Goal: Use online tool/utility: Utilize a website feature to perform a specific function

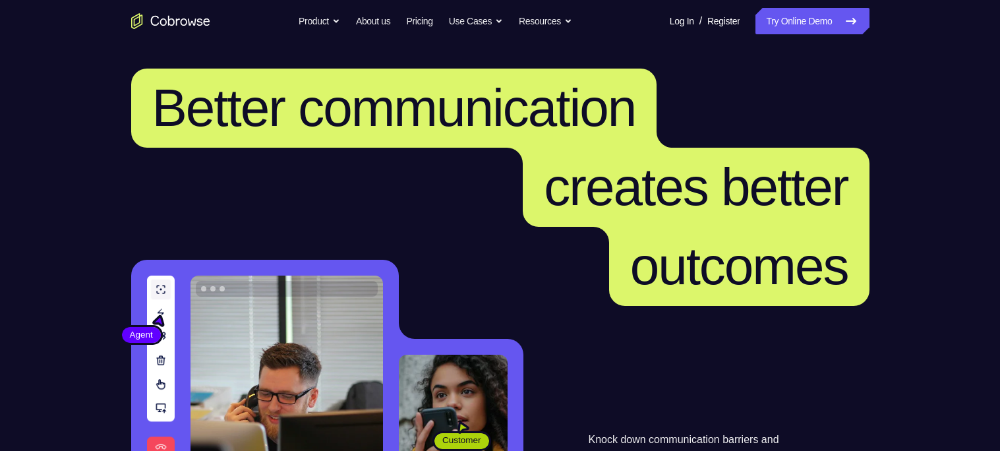
click at [790, 28] on link "Try Online Demo" at bounding box center [811, 21] width 113 height 26
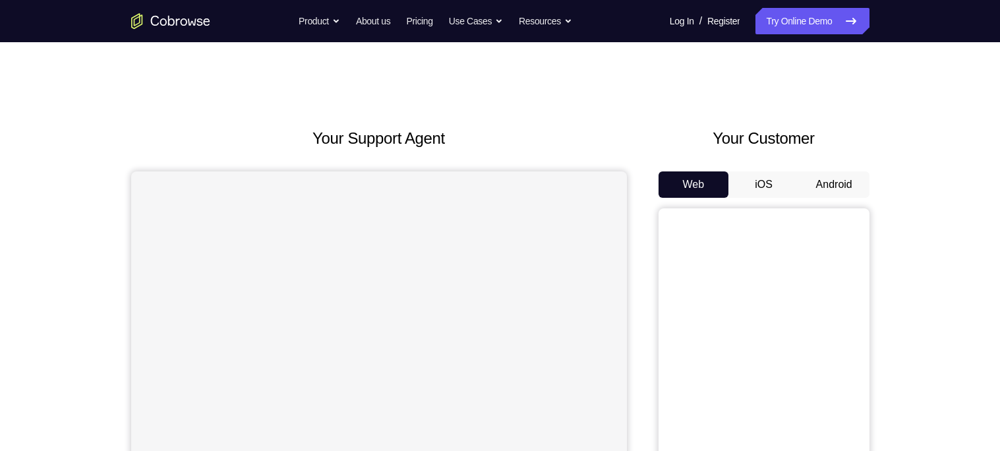
click at [829, 183] on button "Android" at bounding box center [834, 184] width 71 height 26
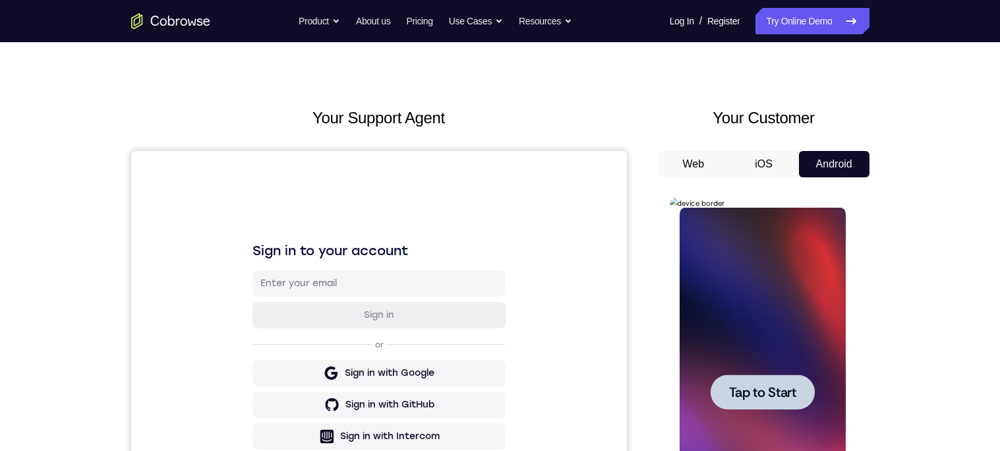
scroll to position [94, 0]
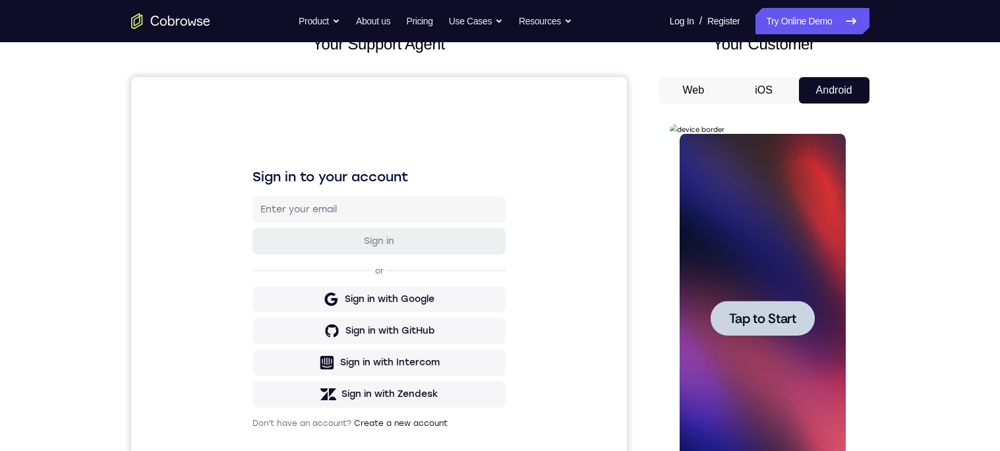
click at [771, 320] on span "Tap to Start" at bounding box center [762, 318] width 67 height 13
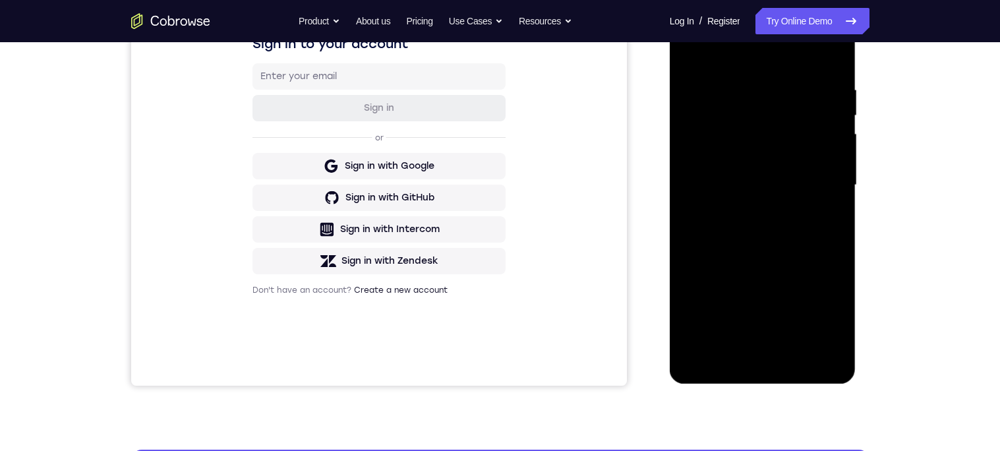
scroll to position [230, 0]
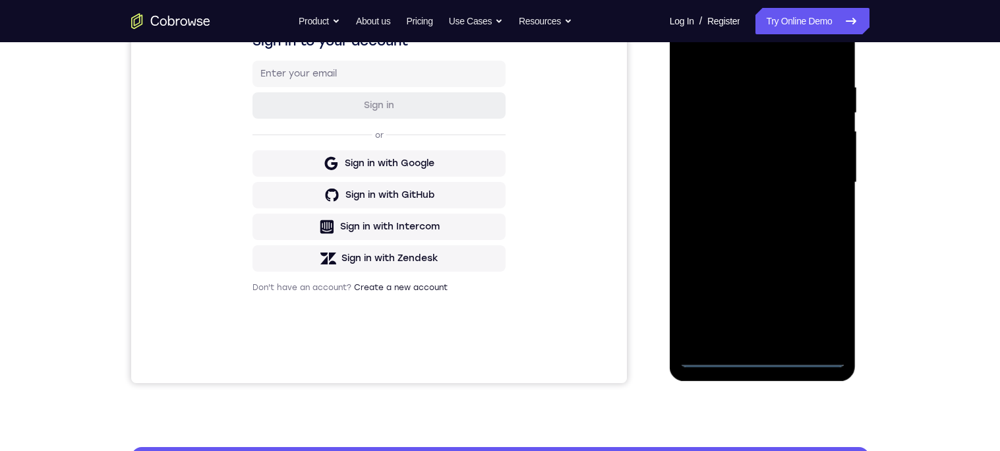
click at [771, 357] on div at bounding box center [763, 182] width 166 height 369
click at [821, 285] on div at bounding box center [763, 182] width 166 height 369
click at [812, 309] on div at bounding box center [763, 182] width 166 height 369
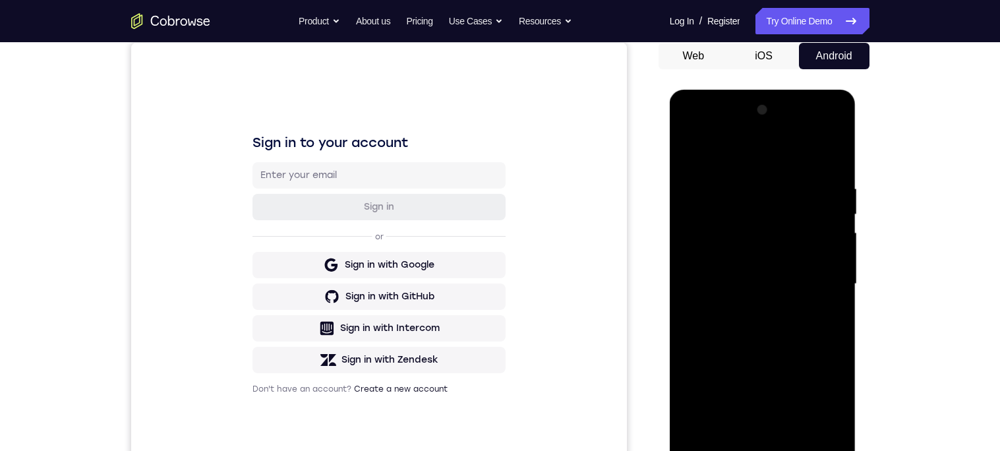
scroll to position [127, 0]
click at [753, 154] on div at bounding box center [763, 285] width 166 height 369
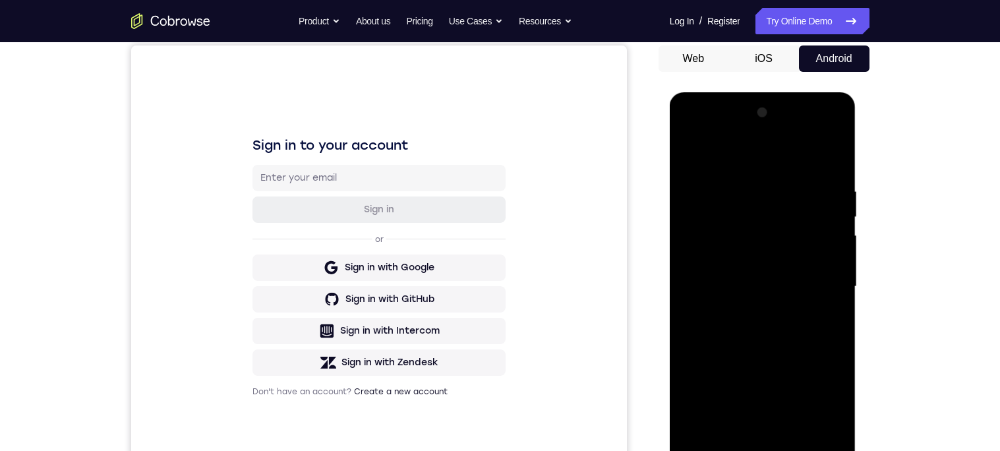
click at [817, 274] on div at bounding box center [763, 286] width 166 height 369
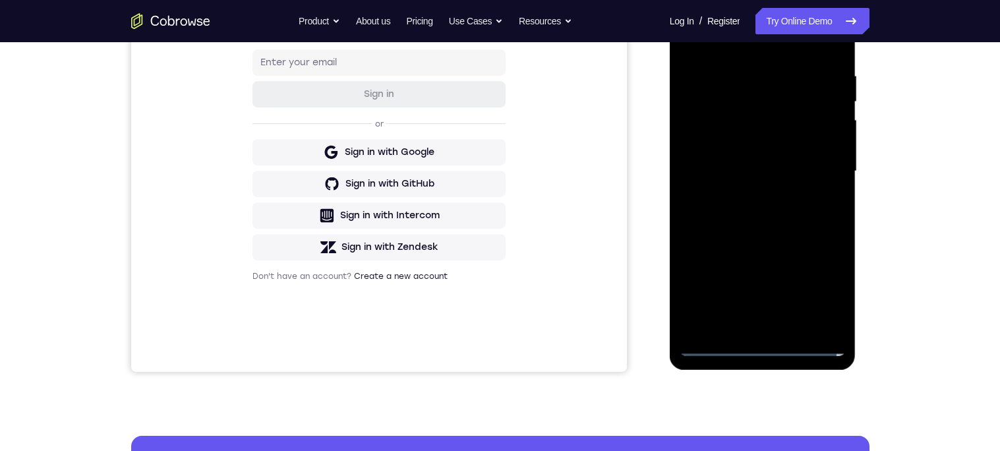
scroll to position [251, 0]
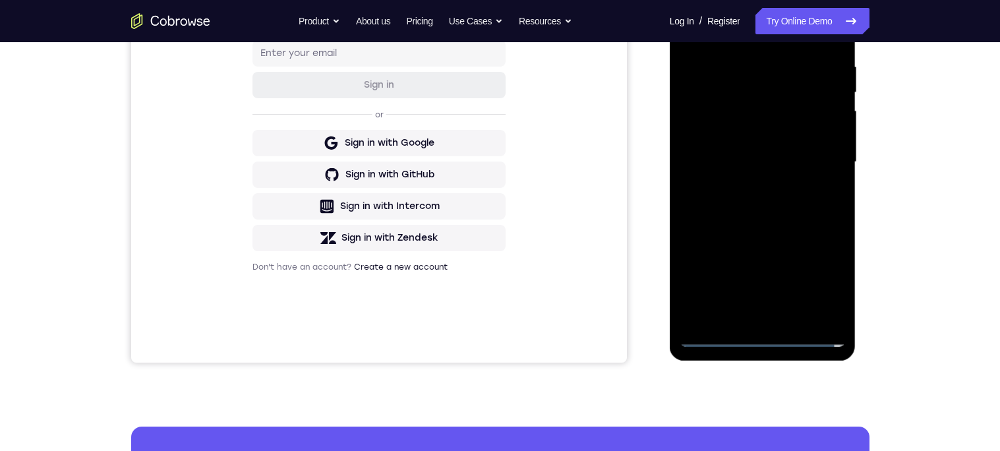
click at [748, 316] on div at bounding box center [763, 162] width 166 height 369
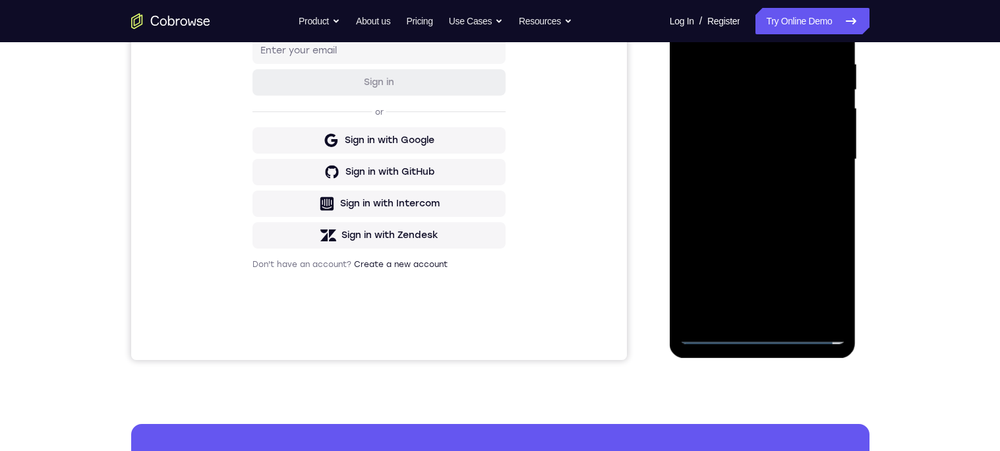
click at [792, 158] on div at bounding box center [763, 159] width 166 height 369
click at [773, 131] on div at bounding box center [763, 159] width 166 height 369
click at [756, 134] on div at bounding box center [763, 159] width 166 height 369
click at [761, 157] on div at bounding box center [763, 159] width 166 height 369
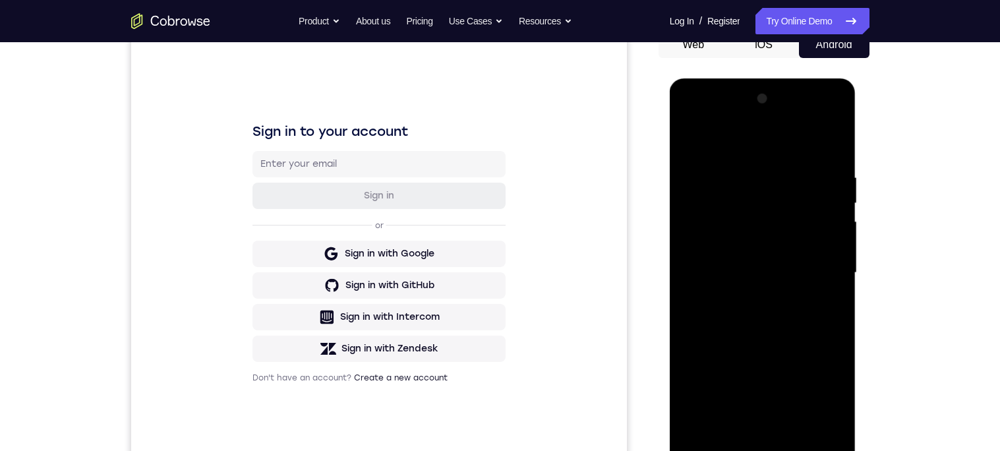
scroll to position [142, 0]
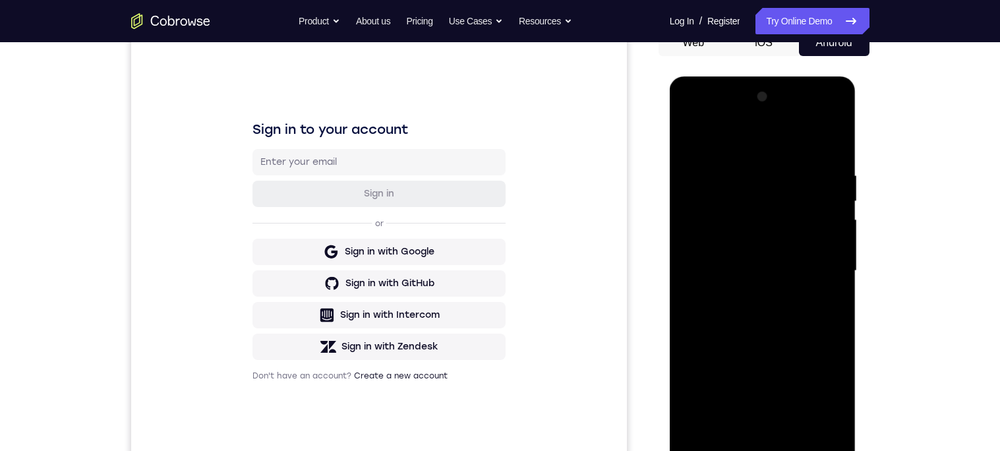
click at [800, 320] on div at bounding box center [763, 270] width 166 height 369
click at [781, 164] on div at bounding box center [763, 270] width 166 height 369
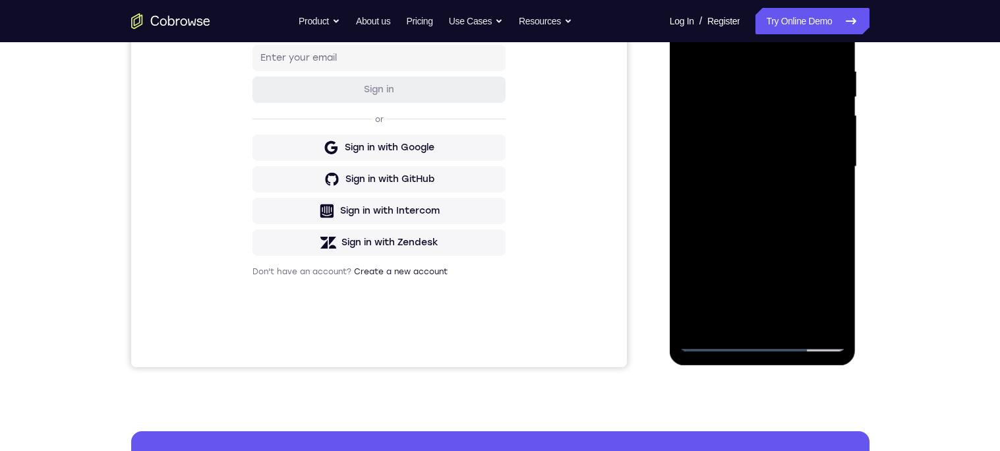
click at [819, 317] on div at bounding box center [763, 166] width 166 height 369
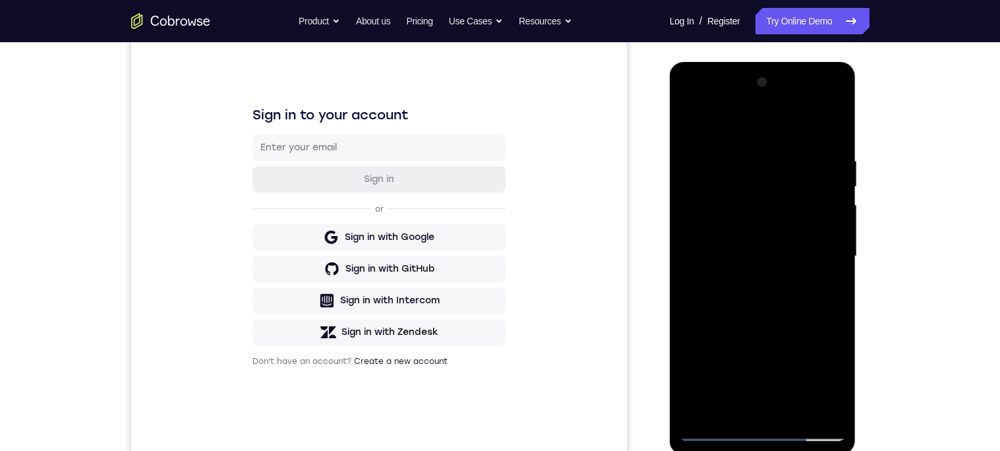
click at [840, 241] on div at bounding box center [763, 256] width 166 height 369
click at [839, 258] on div at bounding box center [763, 256] width 166 height 369
click at [826, 285] on div at bounding box center [763, 256] width 166 height 369
click at [829, 297] on div at bounding box center [763, 256] width 166 height 369
click at [817, 347] on div at bounding box center [763, 256] width 166 height 369
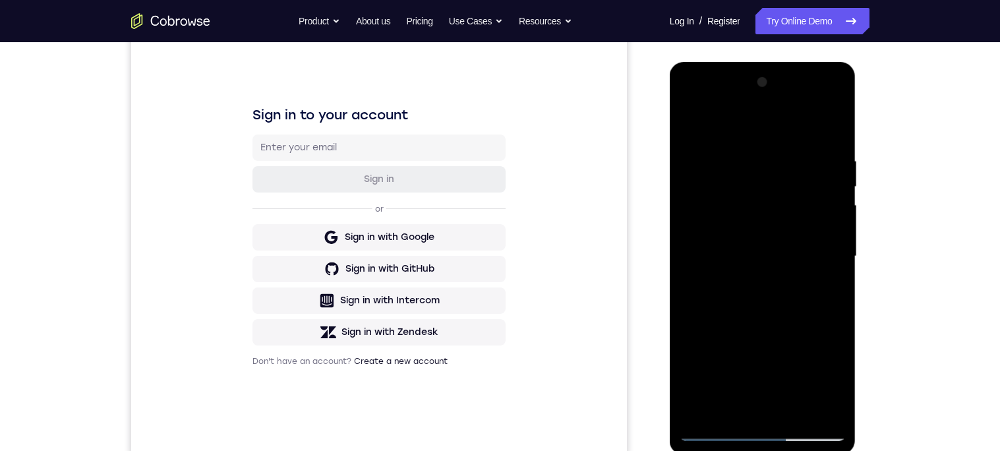
click at [827, 328] on div at bounding box center [763, 256] width 166 height 369
click at [831, 134] on div at bounding box center [763, 256] width 166 height 369
click at [746, 152] on div at bounding box center [763, 256] width 166 height 369
click at [821, 206] on div at bounding box center [763, 256] width 166 height 369
click at [833, 196] on div at bounding box center [763, 256] width 166 height 369
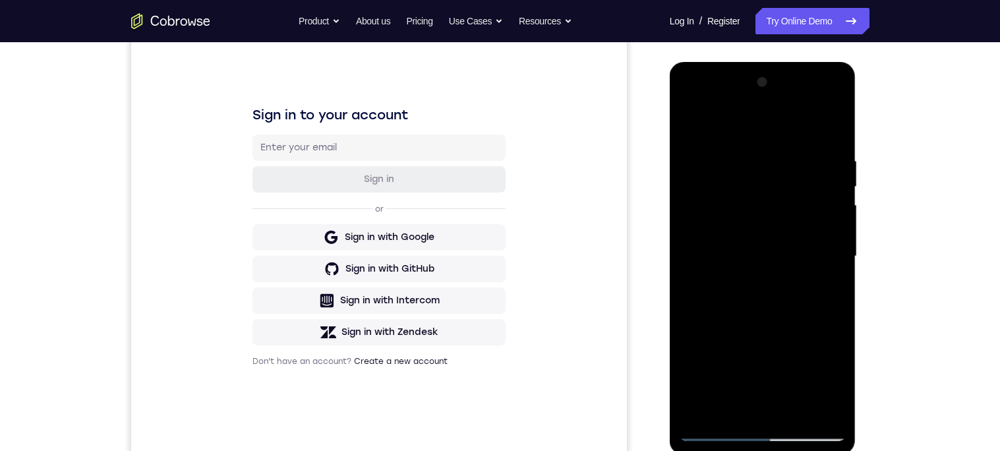
click at [822, 171] on div at bounding box center [763, 256] width 166 height 369
click at [816, 171] on div at bounding box center [763, 256] width 166 height 369
click at [825, 179] on div at bounding box center [763, 256] width 166 height 369
click at [817, 180] on div at bounding box center [763, 256] width 166 height 369
click at [818, 186] on div at bounding box center [763, 256] width 166 height 369
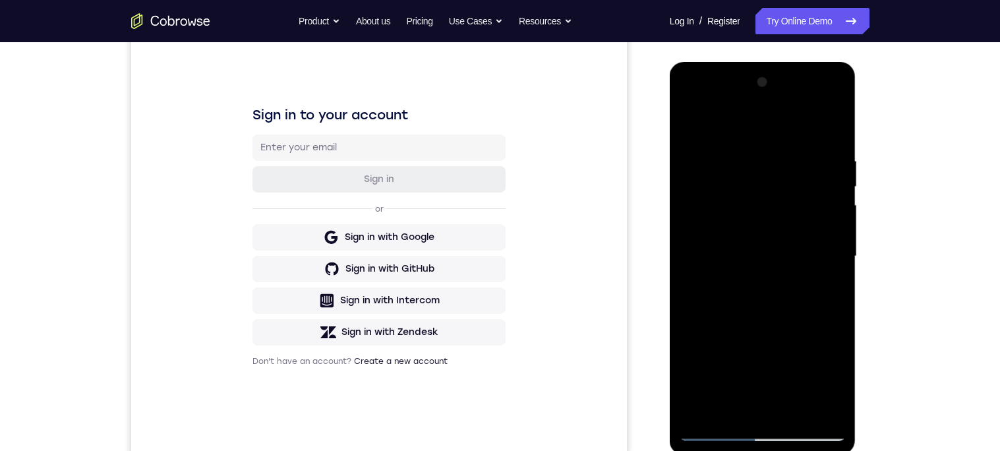
click at [821, 186] on div at bounding box center [763, 256] width 166 height 369
click at [819, 184] on div at bounding box center [763, 256] width 166 height 369
click at [823, 185] on div at bounding box center [763, 256] width 166 height 369
click at [810, 170] on div at bounding box center [763, 256] width 166 height 369
click at [826, 202] on div at bounding box center [763, 256] width 166 height 369
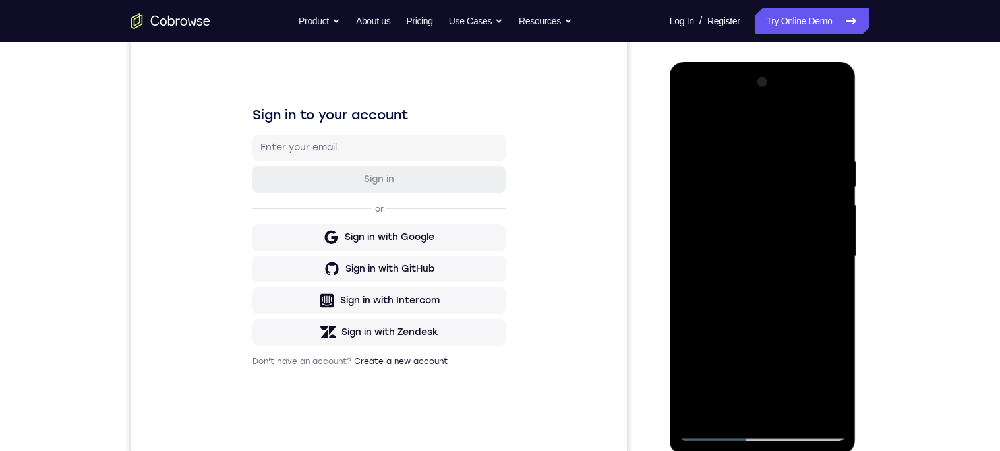
click at [817, 191] on div at bounding box center [763, 256] width 166 height 369
click at [819, 212] on div at bounding box center [763, 256] width 166 height 369
click at [831, 223] on div at bounding box center [763, 256] width 166 height 369
click at [828, 202] on div at bounding box center [763, 256] width 166 height 369
click at [825, 133] on div at bounding box center [763, 256] width 166 height 369
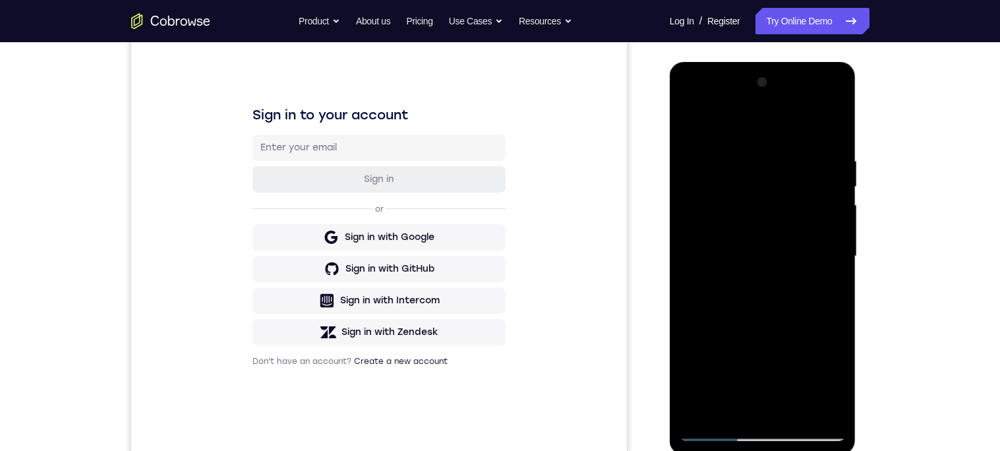
scroll to position [158, 0]
click at [837, 283] on div at bounding box center [763, 255] width 166 height 369
click at [833, 281] on div at bounding box center [763, 255] width 166 height 369
click at [829, 280] on div at bounding box center [763, 255] width 166 height 369
click at [832, 287] on div at bounding box center [763, 255] width 166 height 369
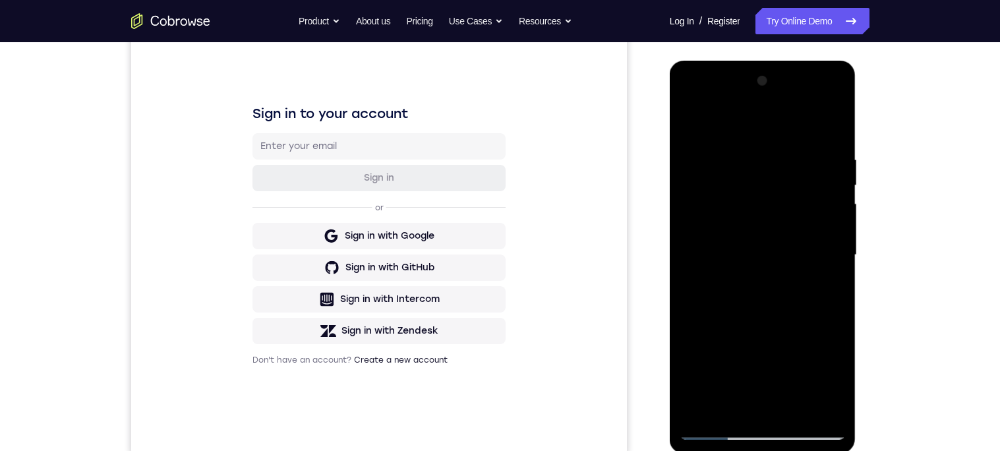
click at [833, 226] on div at bounding box center [763, 255] width 166 height 369
click at [835, 233] on div at bounding box center [763, 255] width 166 height 369
click at [838, 225] on div at bounding box center [763, 255] width 166 height 369
click at [838, 229] on div at bounding box center [763, 255] width 166 height 369
click at [836, 307] on div at bounding box center [763, 255] width 166 height 369
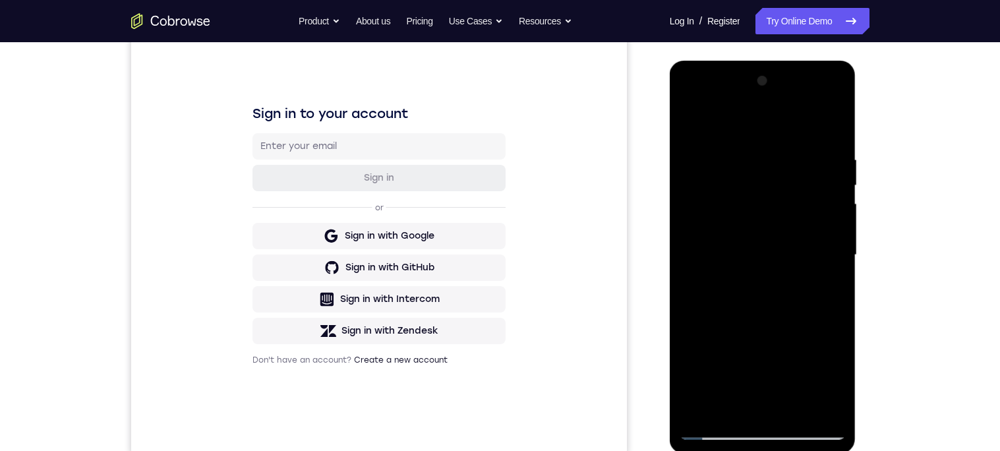
click at [833, 312] on div at bounding box center [763, 255] width 166 height 369
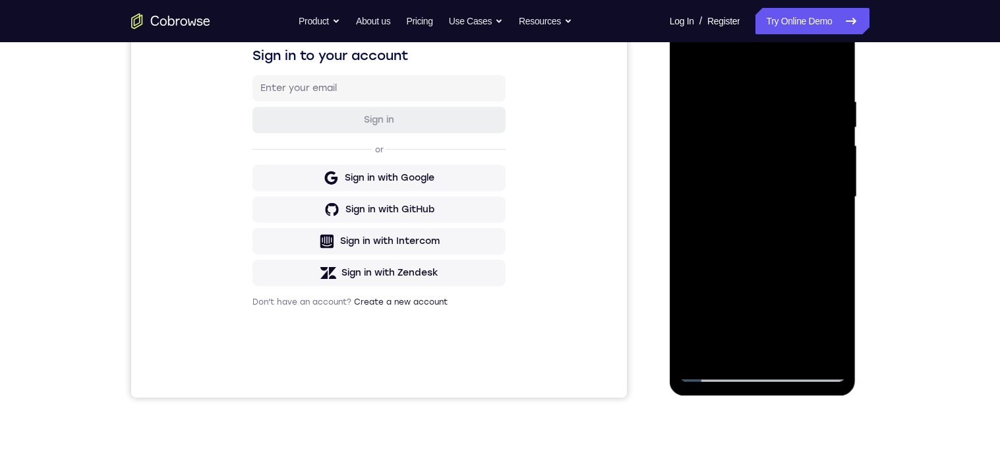
click at [833, 251] on div at bounding box center [763, 197] width 166 height 369
click at [833, 250] on div at bounding box center [763, 197] width 166 height 369
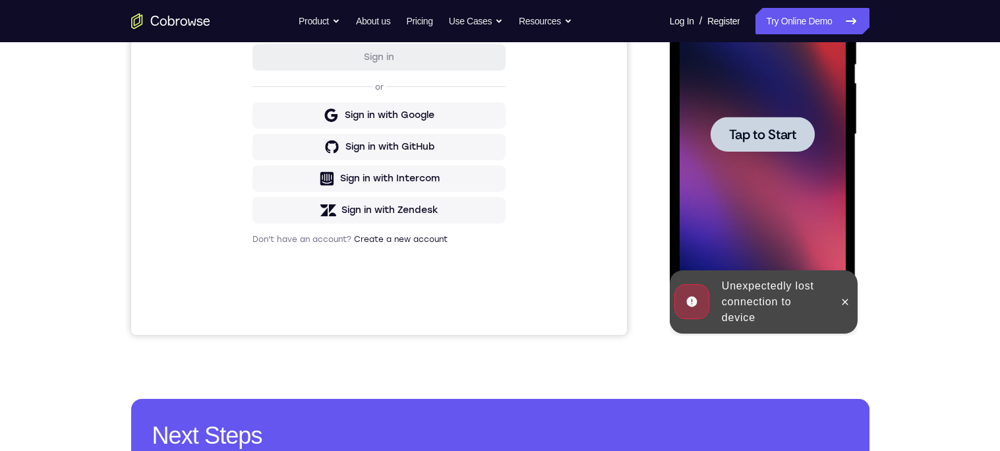
scroll to position [322, 0]
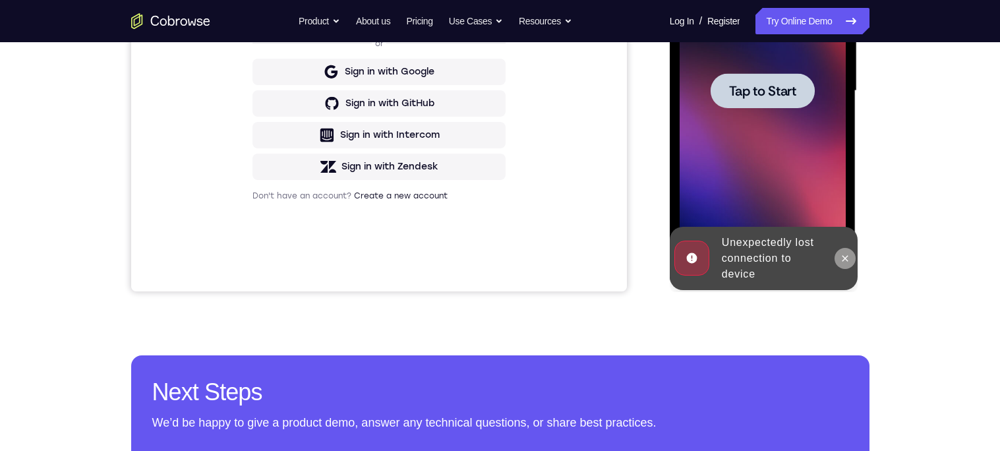
click at [844, 254] on icon at bounding box center [845, 258] width 11 height 11
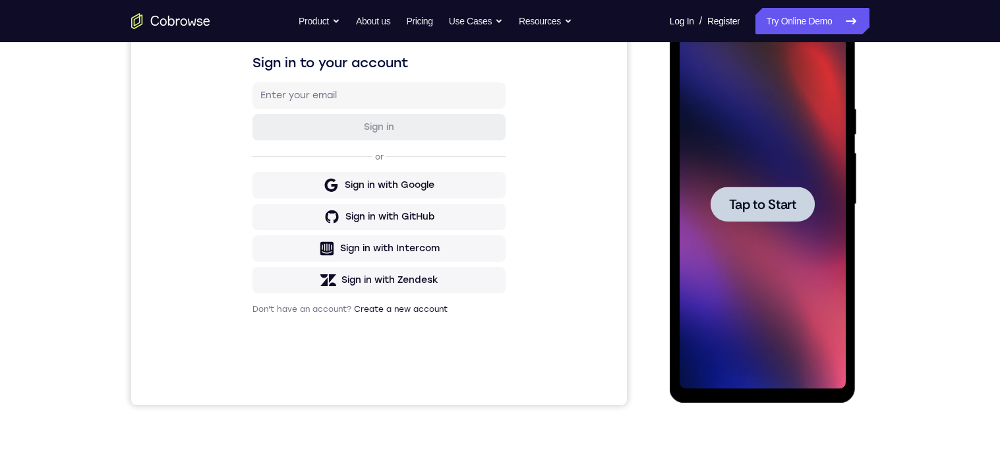
click at [786, 199] on span "Tap to Start" at bounding box center [762, 204] width 67 height 13
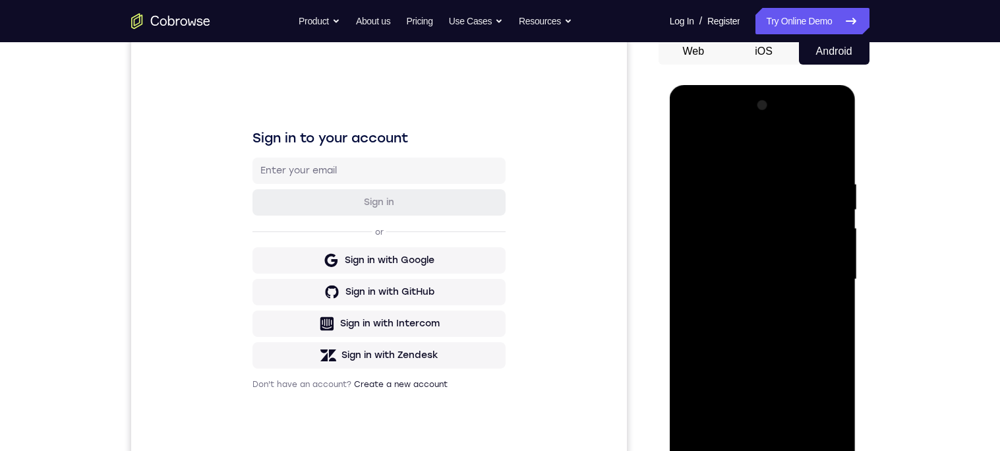
scroll to position [175, 0]
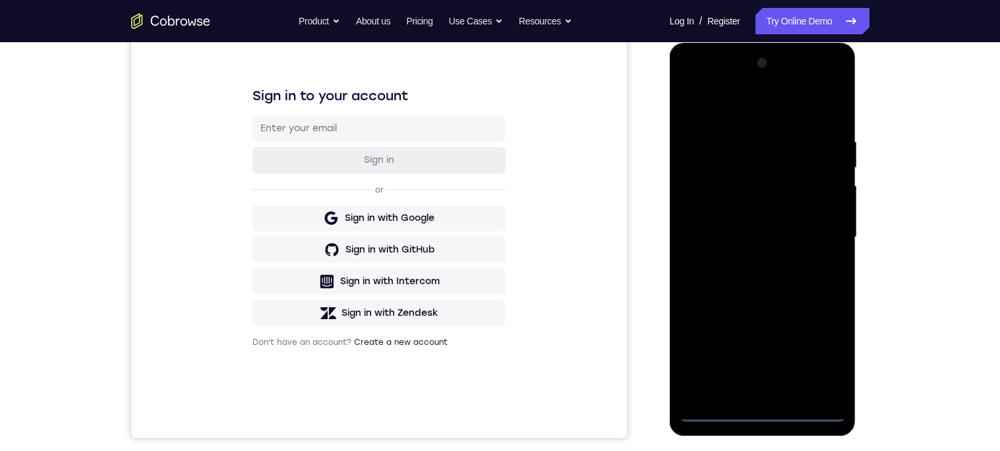
click at [767, 409] on div at bounding box center [763, 237] width 166 height 369
click at [822, 349] on div at bounding box center [763, 237] width 166 height 369
click at [796, 103] on div at bounding box center [763, 237] width 166 height 369
click at [833, 237] on div at bounding box center [763, 237] width 166 height 369
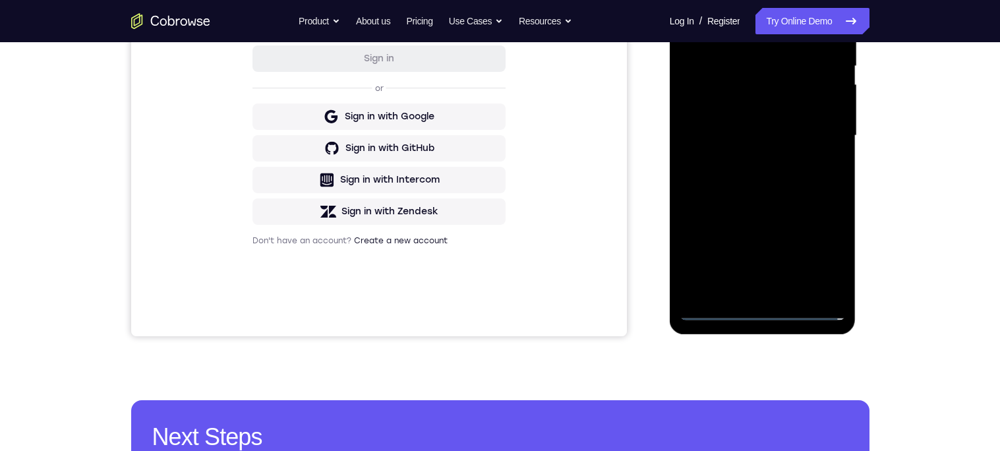
click at [750, 287] on div at bounding box center [763, 135] width 166 height 369
click at [771, 125] on div at bounding box center [763, 135] width 166 height 369
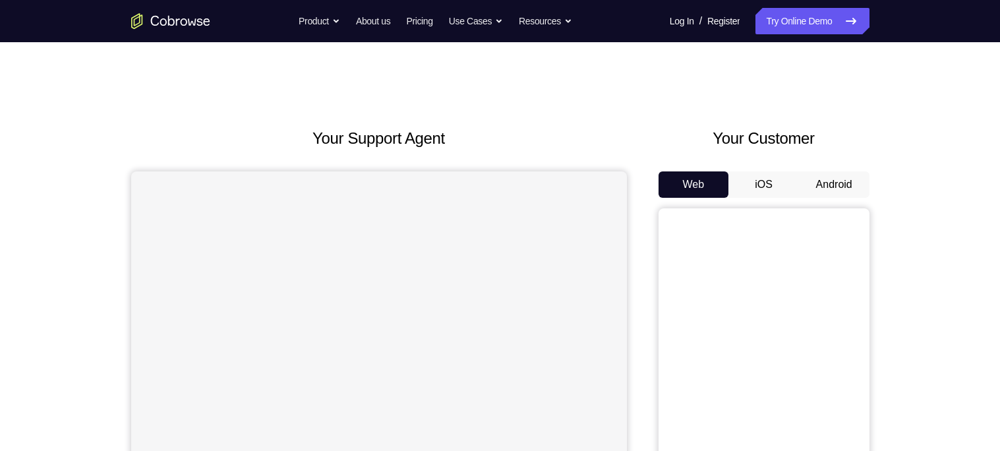
click at [848, 181] on button "Android" at bounding box center [834, 184] width 71 height 26
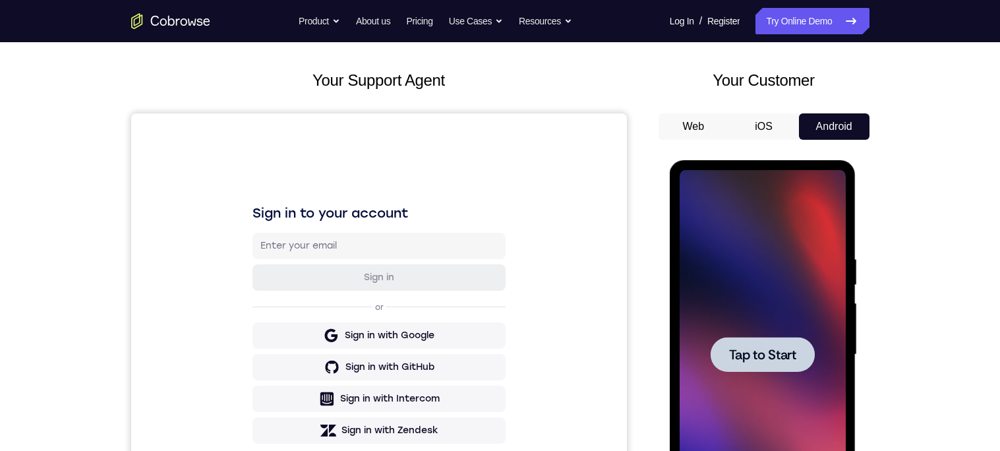
click at [786, 349] on span "Tap to Start" at bounding box center [762, 354] width 67 height 13
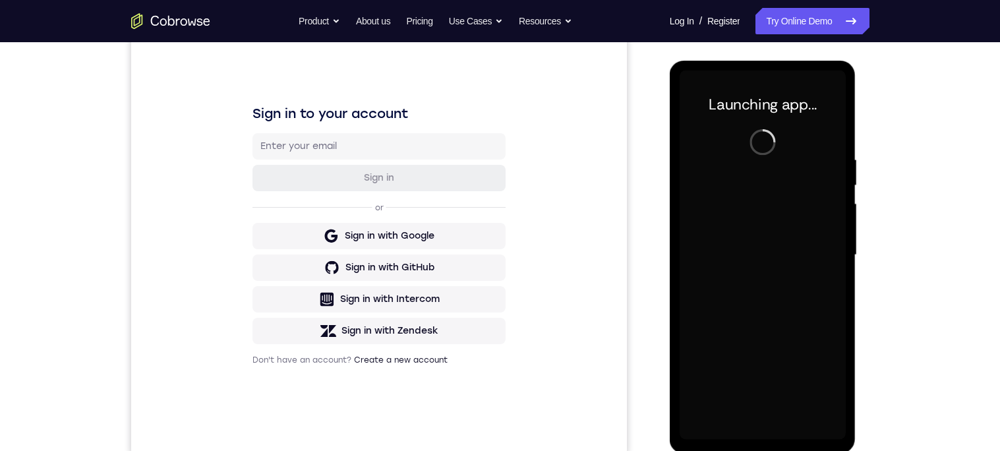
scroll to position [241, 0]
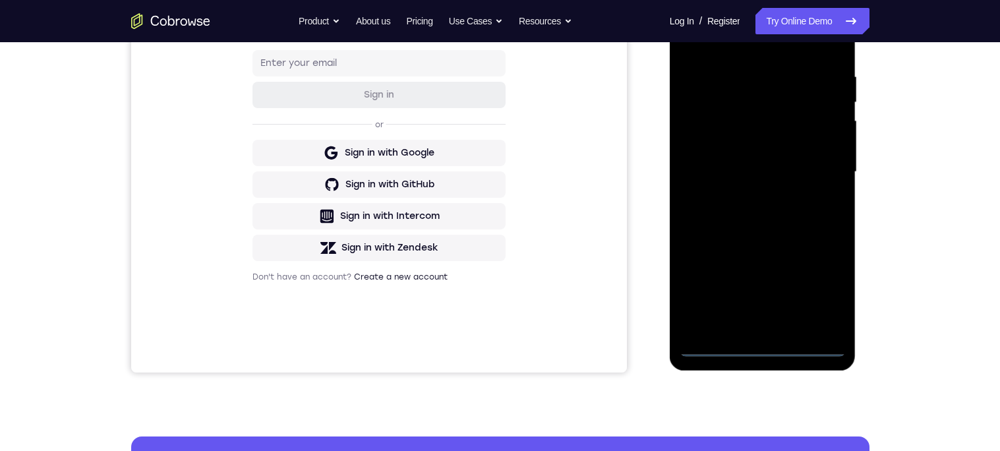
click at [769, 351] on div at bounding box center [763, 171] width 166 height 369
click at [830, 299] on div at bounding box center [763, 171] width 166 height 369
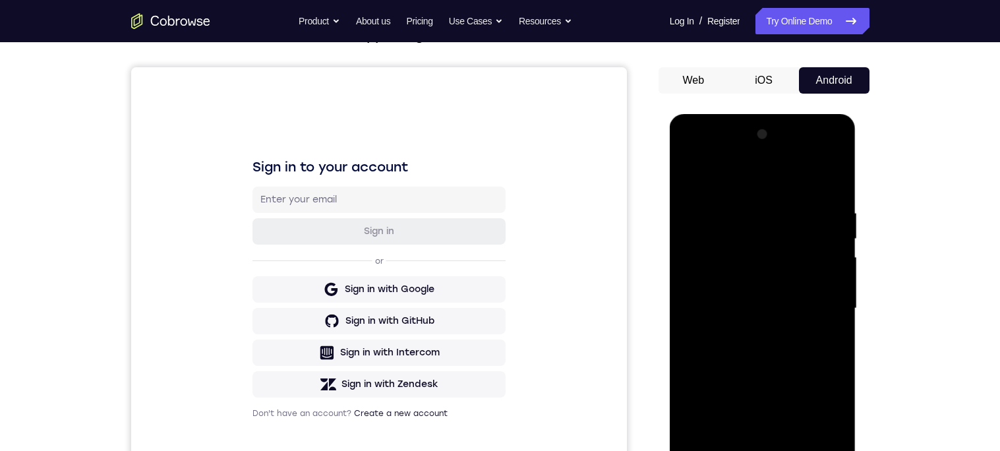
scroll to position [105, 0]
click at [706, 178] on div at bounding box center [763, 307] width 166 height 369
click at [823, 313] on div at bounding box center [763, 307] width 166 height 369
click at [747, 339] on div at bounding box center [763, 307] width 166 height 369
click at [794, 297] on div at bounding box center [763, 307] width 166 height 369
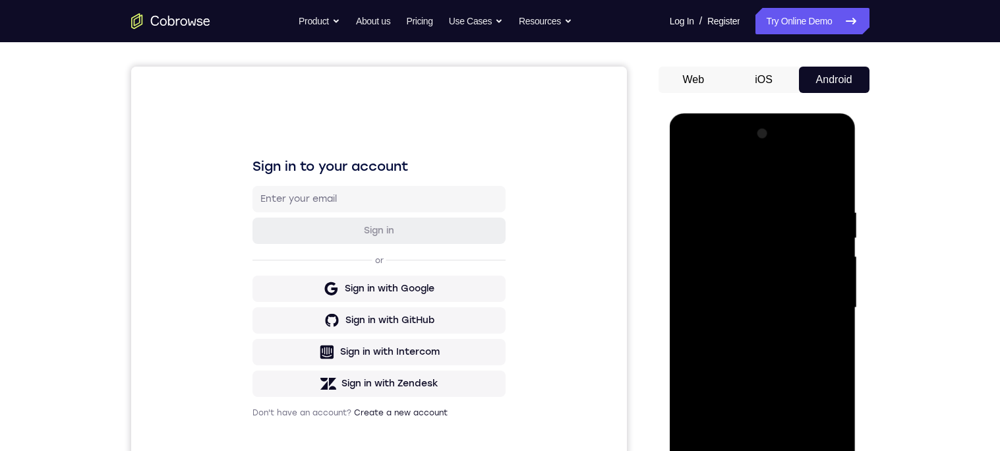
click at [775, 275] on div at bounding box center [763, 307] width 166 height 369
click at [817, 309] on div at bounding box center [763, 307] width 166 height 369
click at [816, 355] on div at bounding box center [763, 307] width 166 height 369
click at [771, 349] on div at bounding box center [763, 307] width 166 height 369
click at [778, 345] on div at bounding box center [763, 307] width 166 height 369
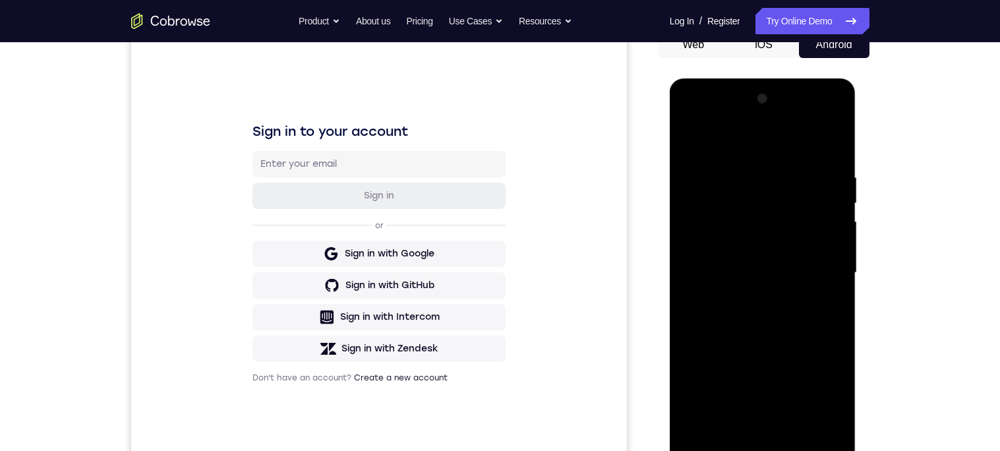
scroll to position [173, 0]
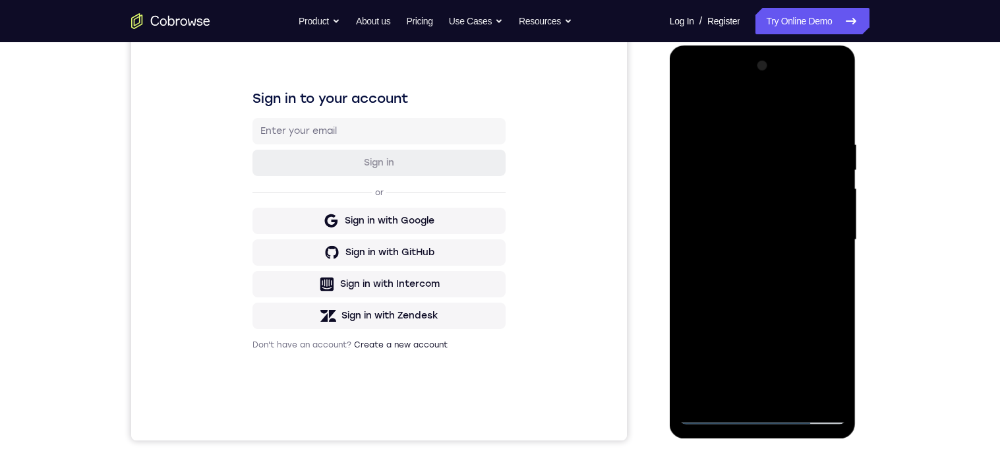
click at [796, 287] on div at bounding box center [763, 239] width 166 height 369
click at [742, 138] on div at bounding box center [763, 239] width 166 height 369
click at [830, 246] on div at bounding box center [763, 239] width 166 height 369
click at [702, 262] on div at bounding box center [763, 239] width 166 height 369
click at [817, 397] on div at bounding box center [763, 239] width 166 height 369
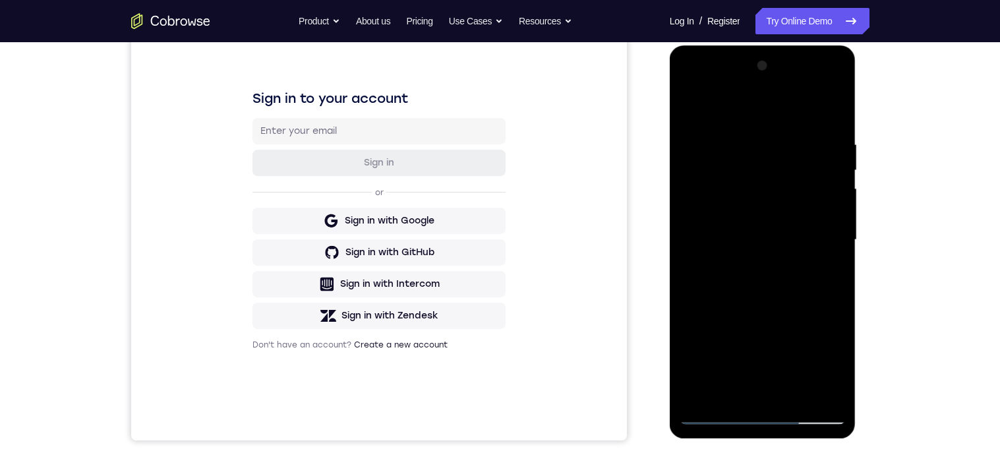
click at [833, 121] on div at bounding box center [763, 239] width 166 height 369
click at [703, 133] on div at bounding box center [763, 239] width 166 height 369
click at [809, 312] on div at bounding box center [763, 239] width 166 height 369
click at [798, 277] on div at bounding box center [763, 239] width 166 height 369
click at [804, 397] on div at bounding box center [763, 239] width 166 height 369
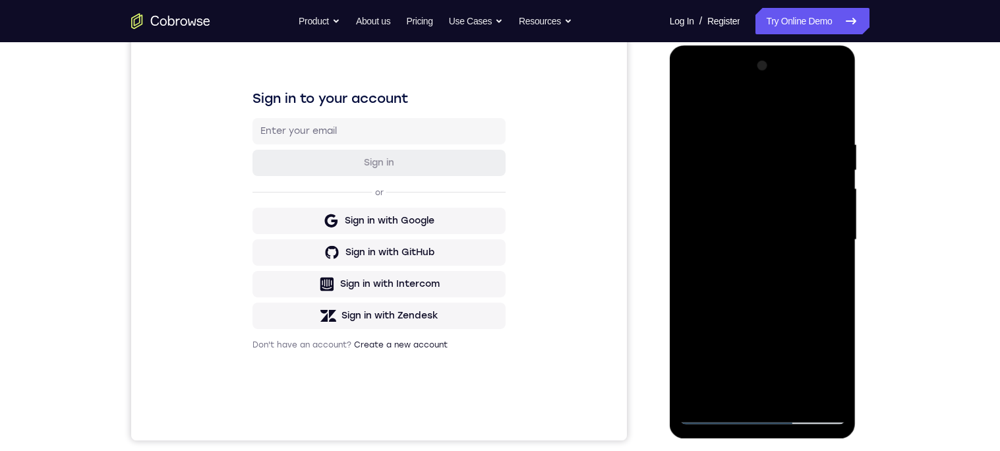
click at [792, 308] on div at bounding box center [763, 239] width 166 height 369
click at [790, 239] on div at bounding box center [763, 239] width 166 height 369
click at [798, 321] on div at bounding box center [763, 239] width 166 height 369
click at [821, 318] on div at bounding box center [763, 239] width 166 height 369
click at [828, 275] on div at bounding box center [763, 239] width 166 height 369
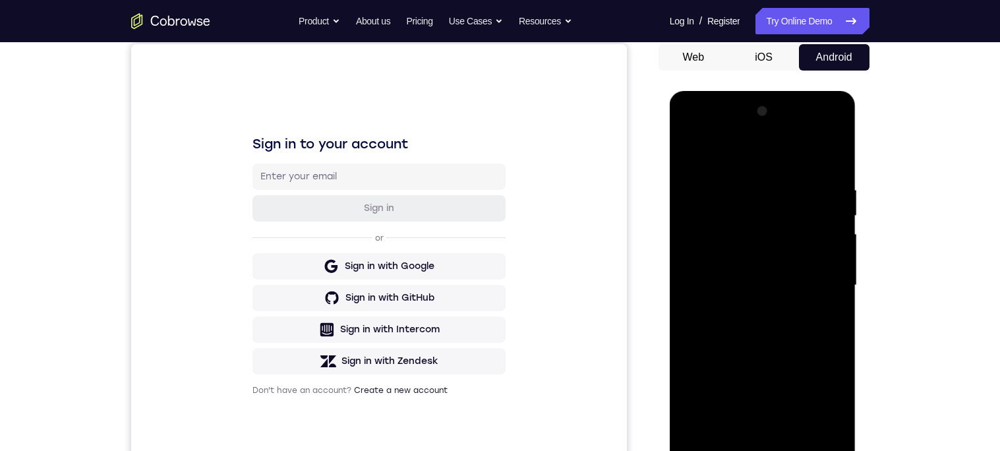
scroll to position [126, 0]
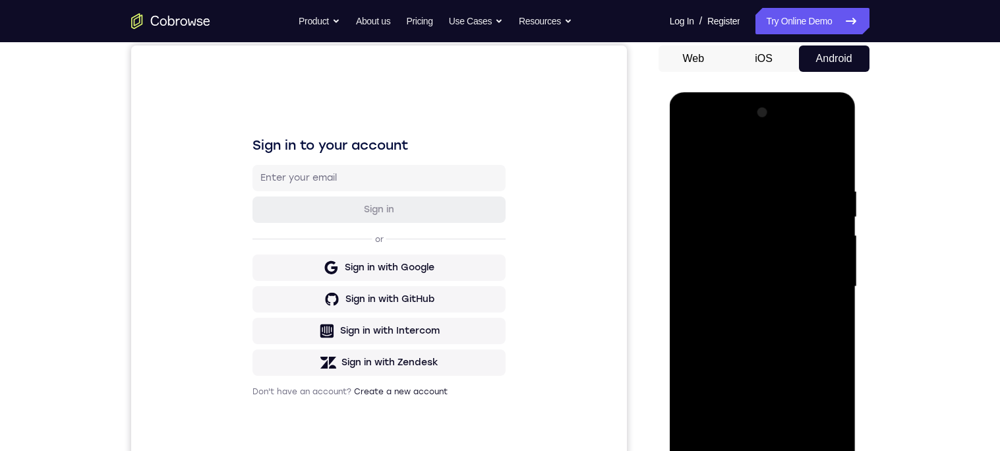
click at [744, 227] on div at bounding box center [763, 286] width 166 height 369
click at [771, 340] on div at bounding box center [763, 286] width 166 height 369
click at [837, 294] on div at bounding box center [763, 286] width 166 height 369
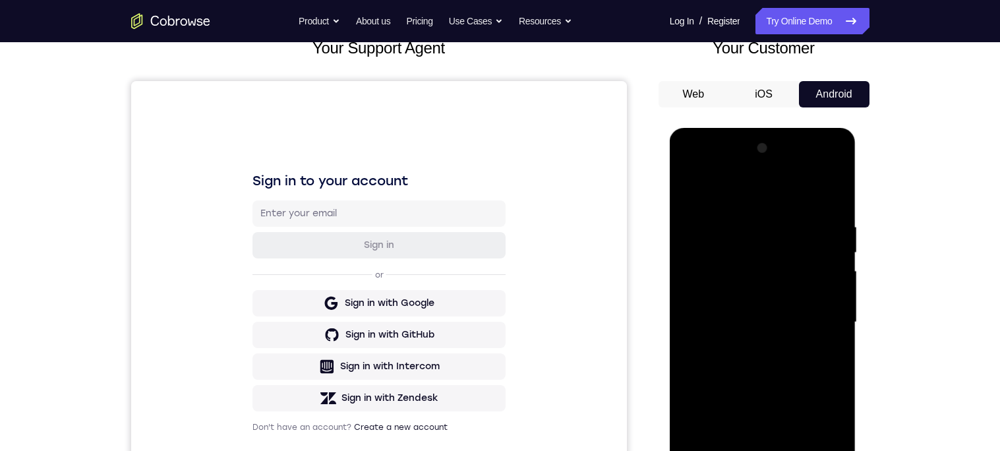
click at [832, 358] on div at bounding box center [763, 322] width 166 height 369
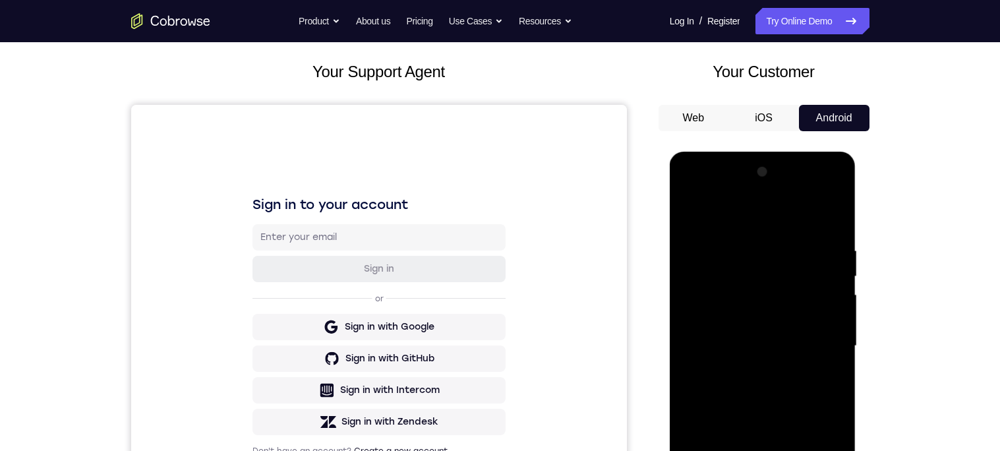
click at [684, 214] on div at bounding box center [763, 346] width 166 height 369
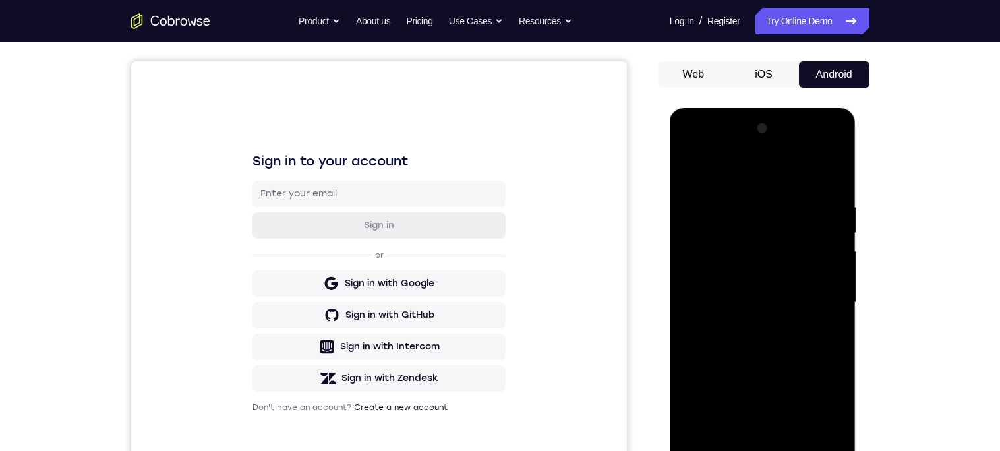
click at [806, 295] on div at bounding box center [763, 302] width 166 height 369
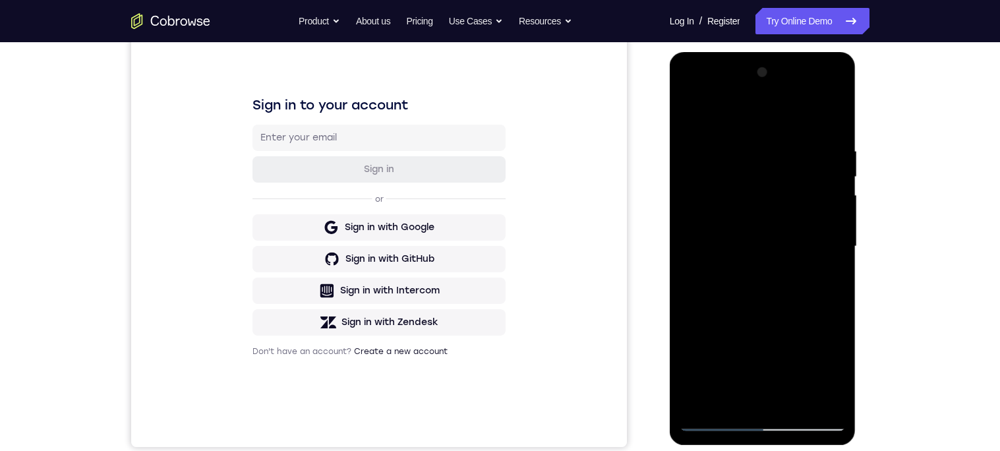
scroll to position [121, 0]
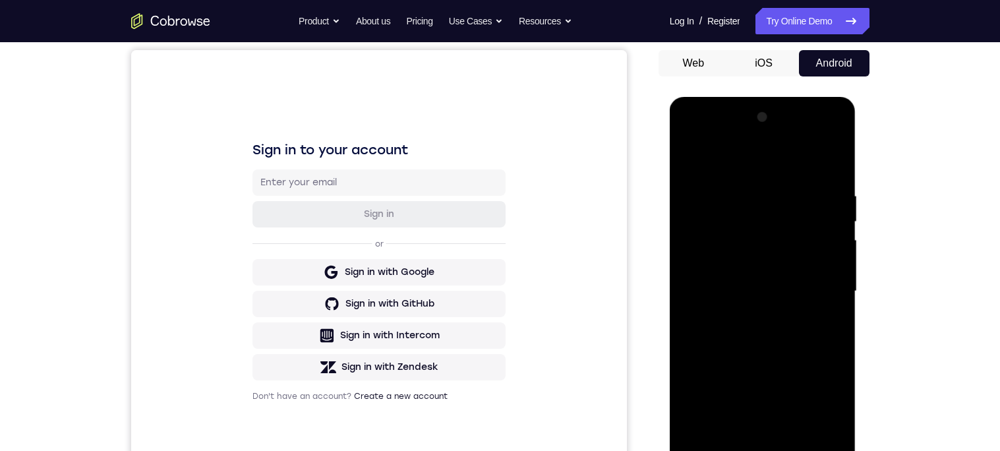
click at [683, 163] on div at bounding box center [763, 291] width 166 height 369
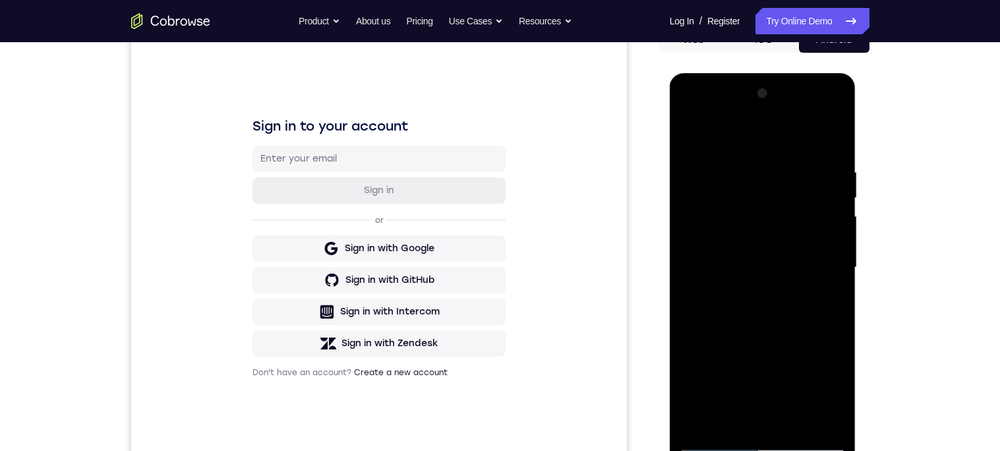
scroll to position [142, 0]
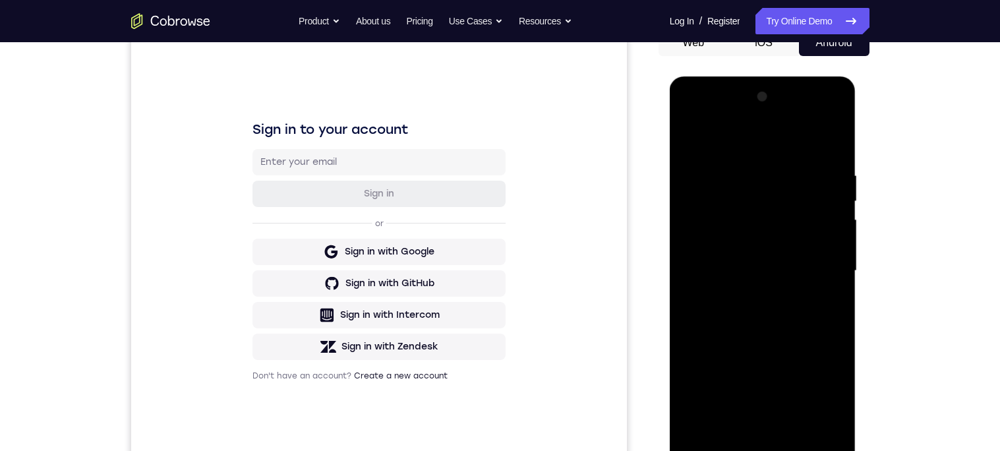
click at [690, 136] on div at bounding box center [763, 270] width 166 height 369
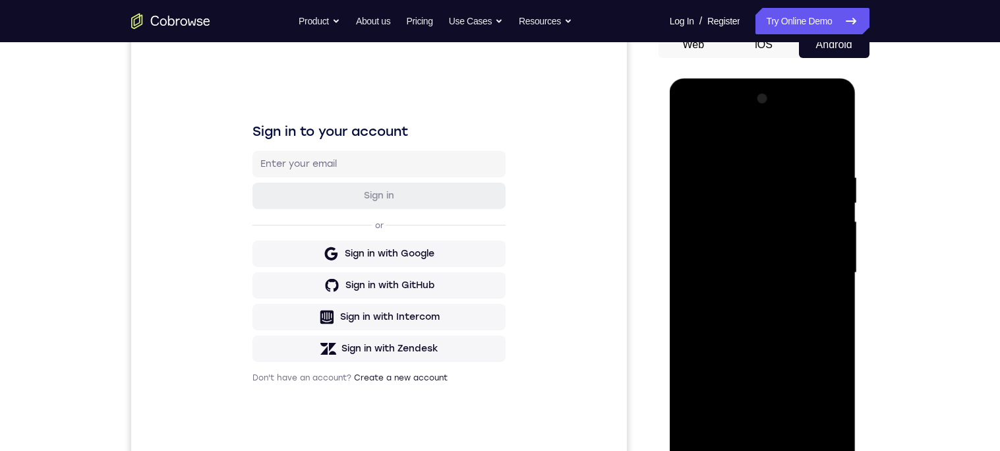
click at [800, 428] on div at bounding box center [763, 272] width 166 height 369
click at [771, 351] on div at bounding box center [763, 272] width 166 height 369
click at [695, 145] on div at bounding box center [763, 272] width 166 height 369
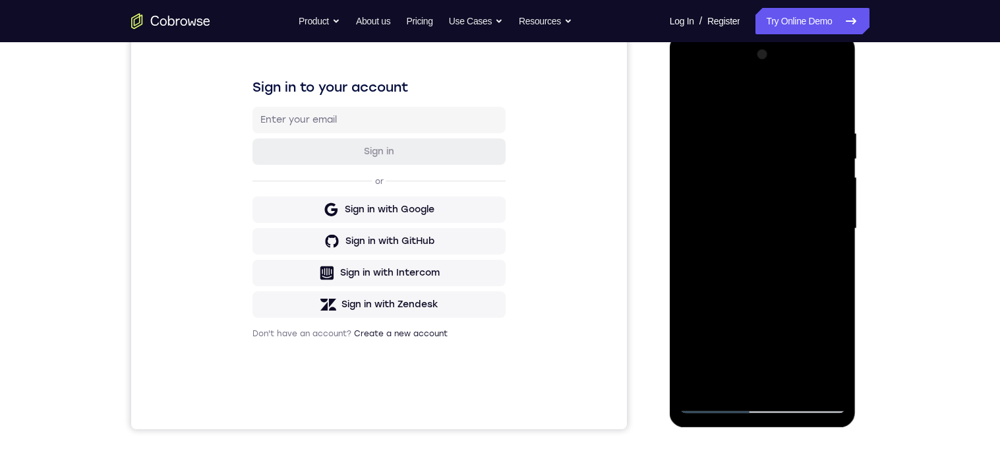
scroll to position [174, 0]
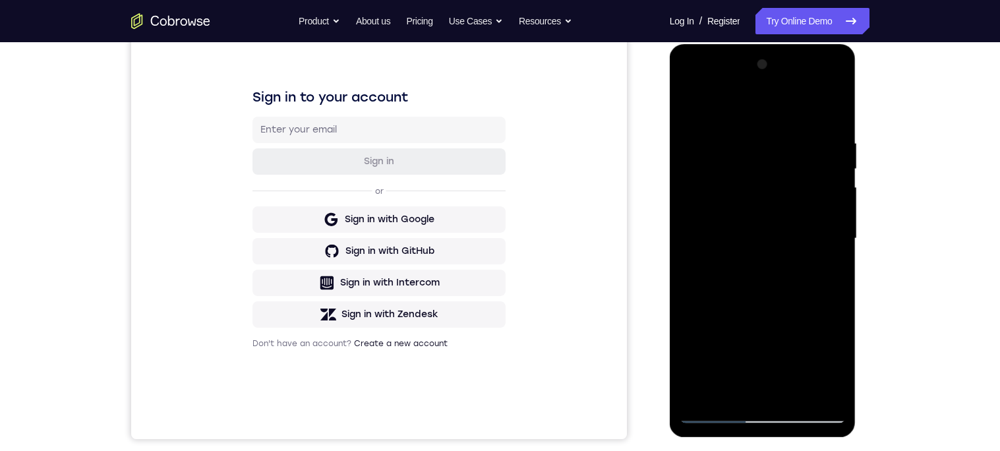
click at [687, 108] on div at bounding box center [763, 238] width 166 height 369
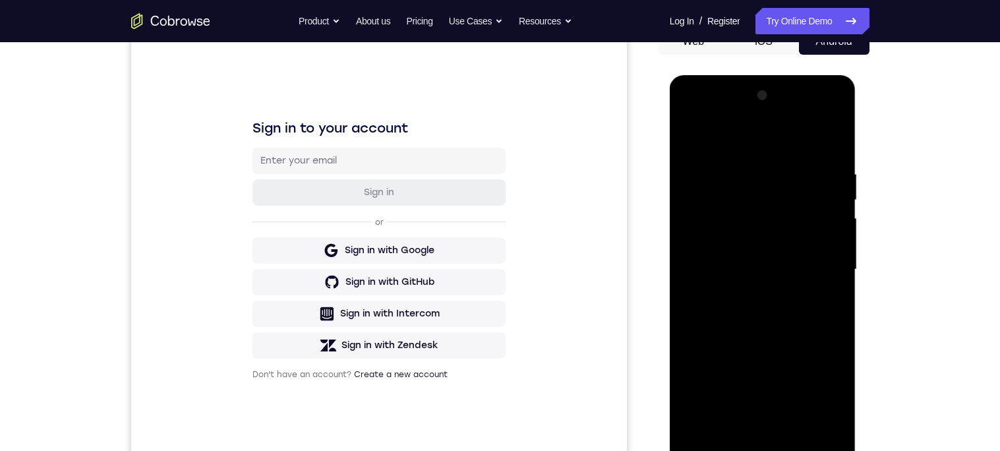
scroll to position [203, 0]
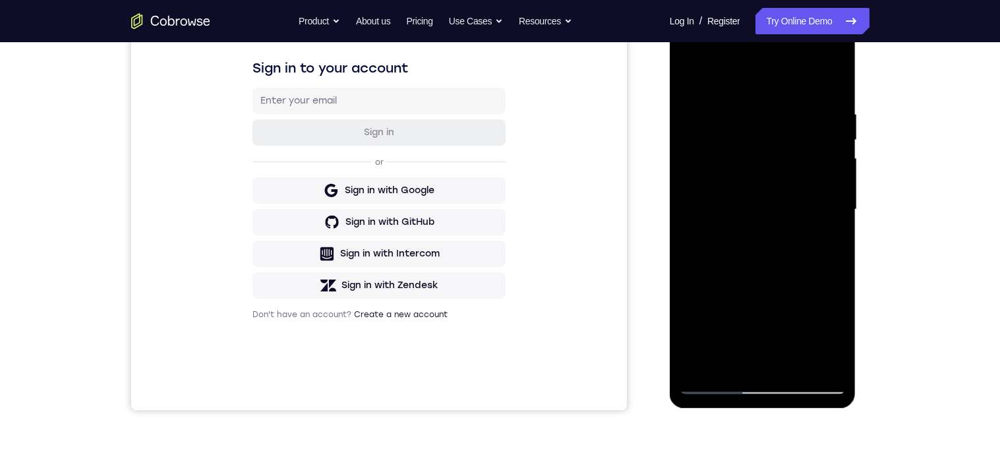
click at [800, 364] on div at bounding box center [763, 209] width 166 height 369
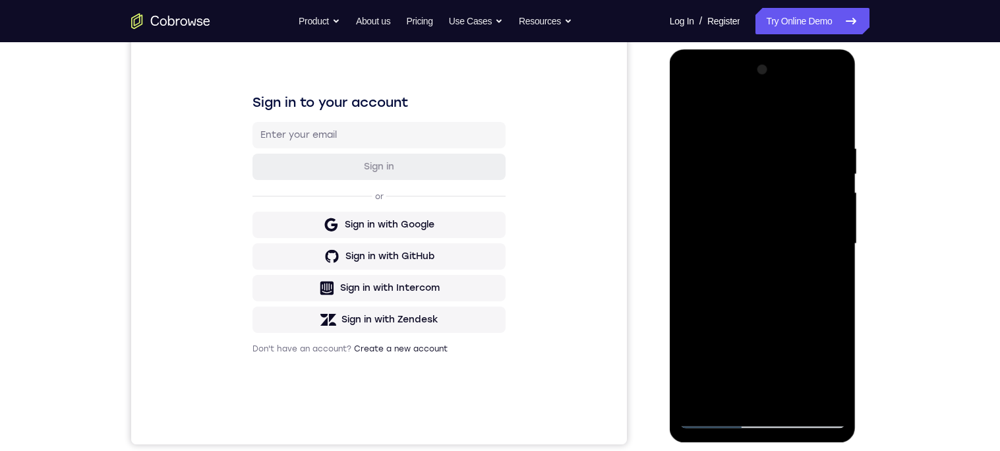
scroll to position [163, 0]
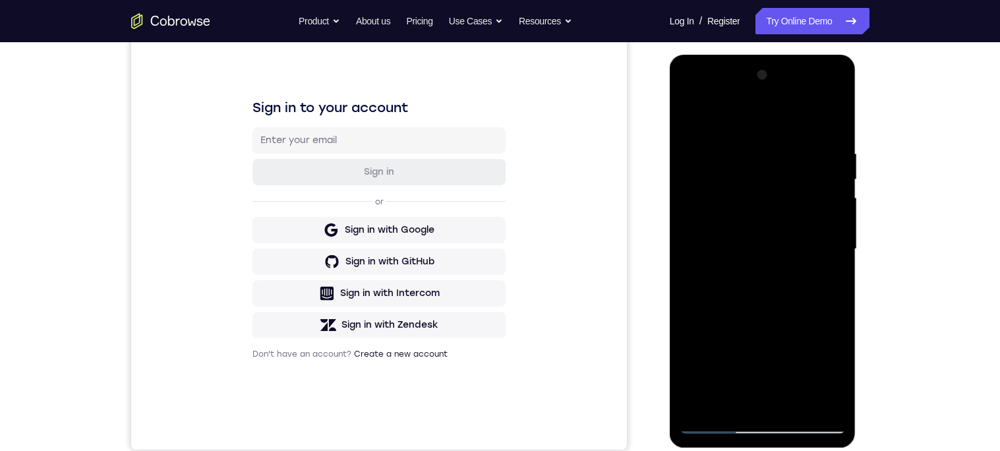
click at [744, 152] on div at bounding box center [763, 249] width 166 height 369
click at [734, 403] on div at bounding box center [763, 249] width 166 height 369
click at [750, 362] on div at bounding box center [763, 249] width 166 height 369
click at [750, 363] on div at bounding box center [763, 249] width 166 height 369
click at [826, 269] on div at bounding box center [763, 249] width 166 height 369
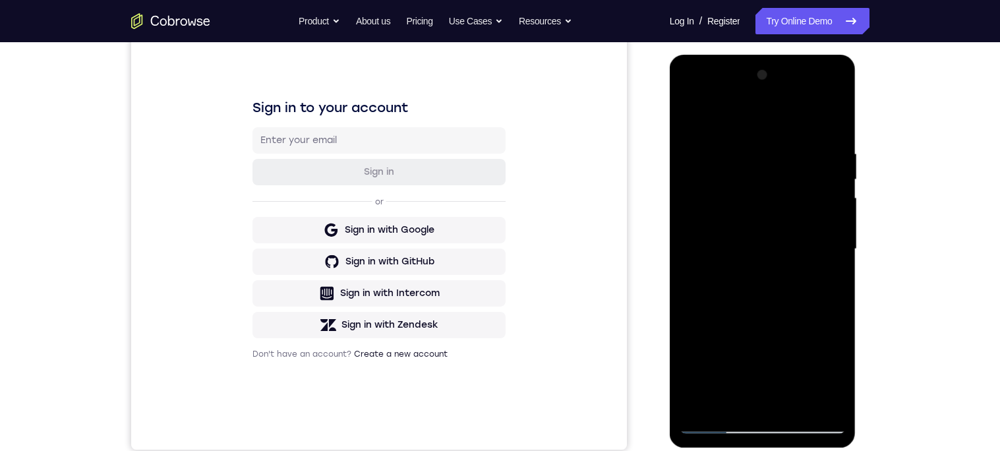
click at [784, 240] on div at bounding box center [763, 249] width 166 height 369
click at [686, 114] on div at bounding box center [763, 249] width 166 height 369
click at [762, 216] on div at bounding box center [763, 249] width 166 height 369
click at [775, 374] on div at bounding box center [763, 249] width 166 height 369
click at [804, 370] on div at bounding box center [763, 249] width 166 height 369
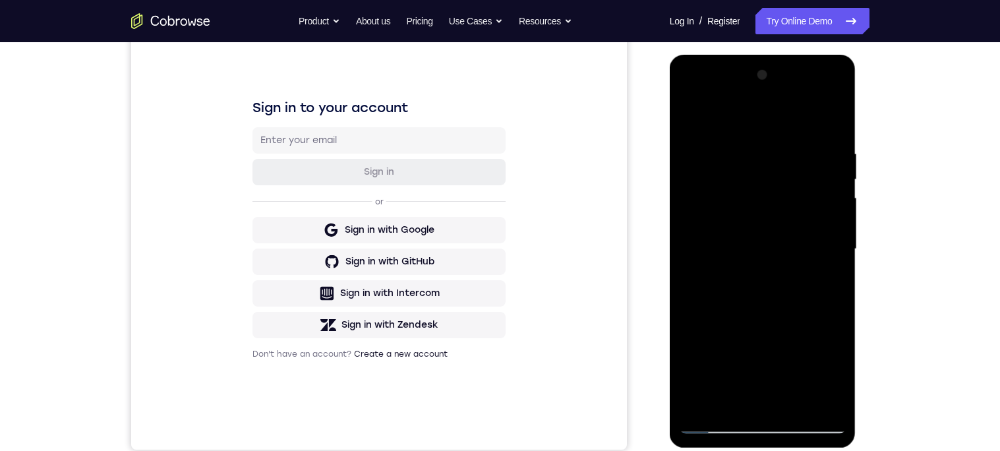
click at [828, 285] on div at bounding box center [763, 249] width 166 height 369
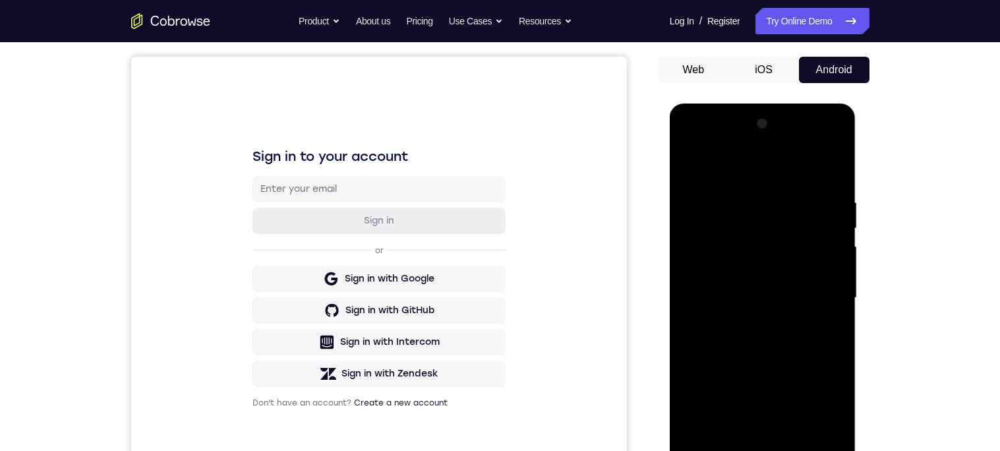
scroll to position [90, 0]
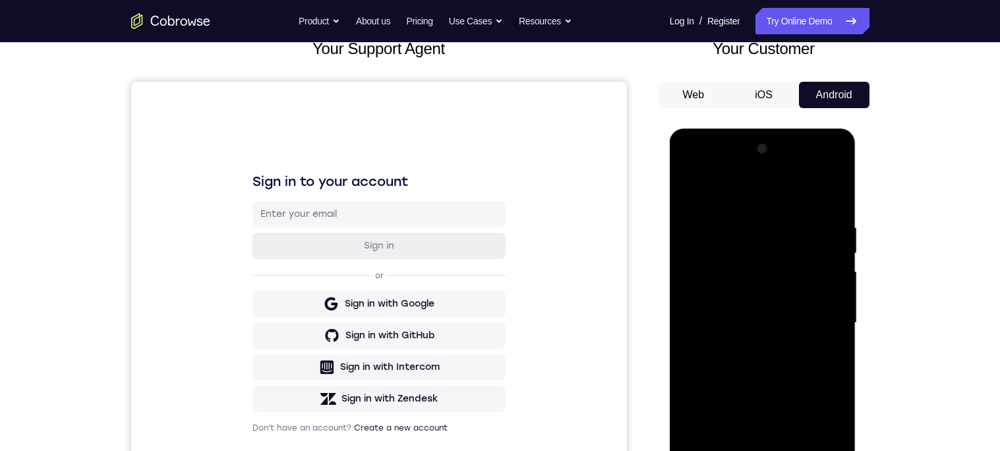
click at [687, 185] on div at bounding box center [763, 322] width 166 height 369
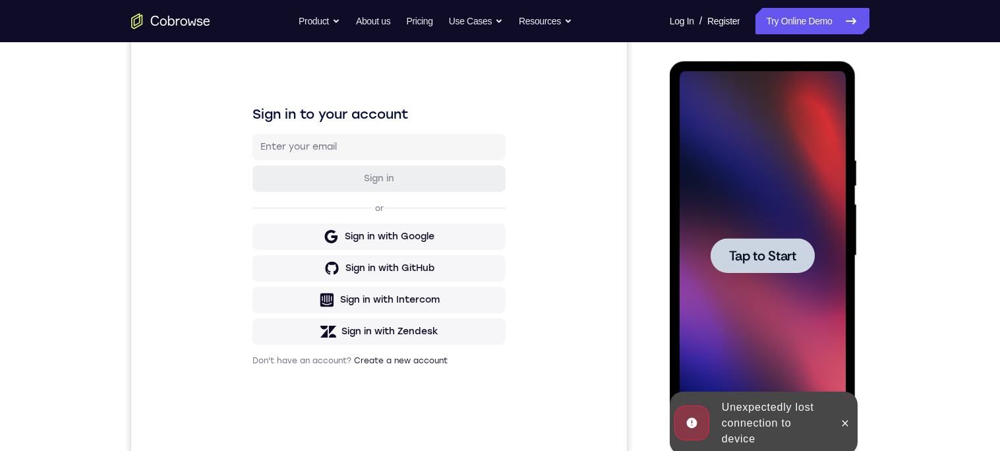
scroll to position [156, 0]
click at [798, 261] on div at bounding box center [763, 256] width 104 height 35
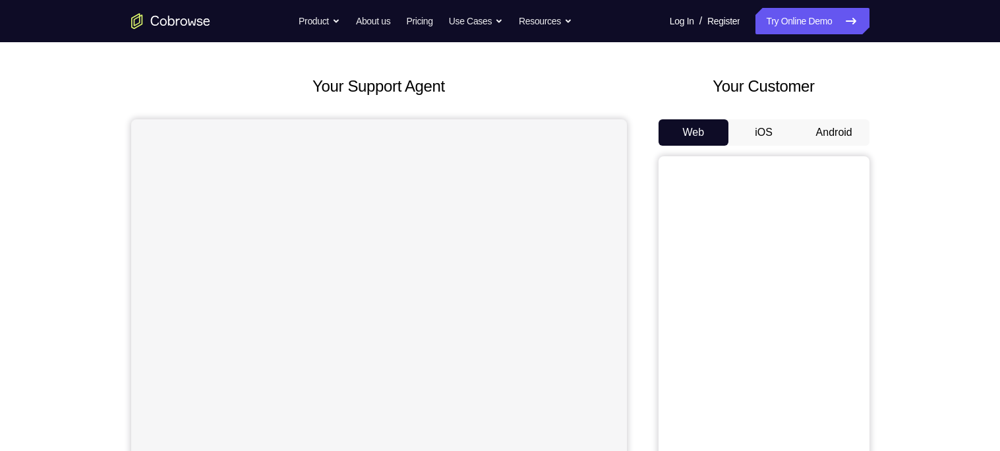
scroll to position [24, 0]
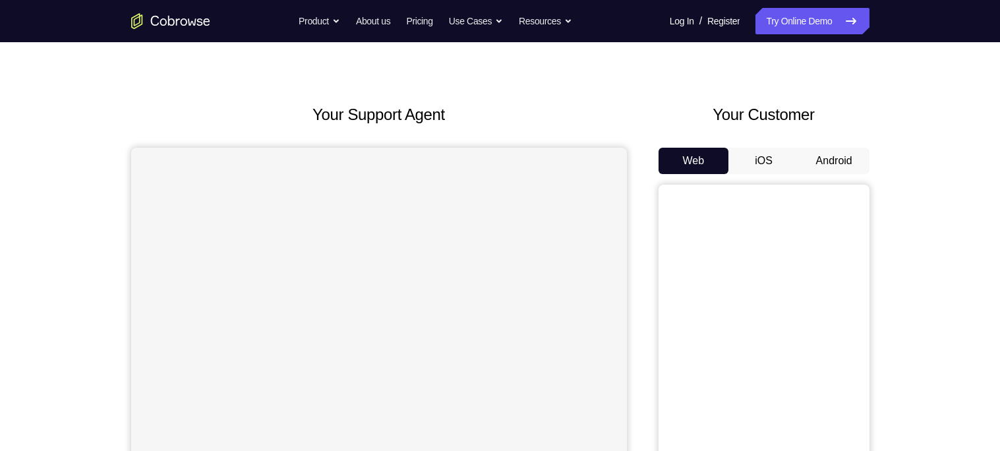
click at [844, 162] on button "Android" at bounding box center [834, 161] width 71 height 26
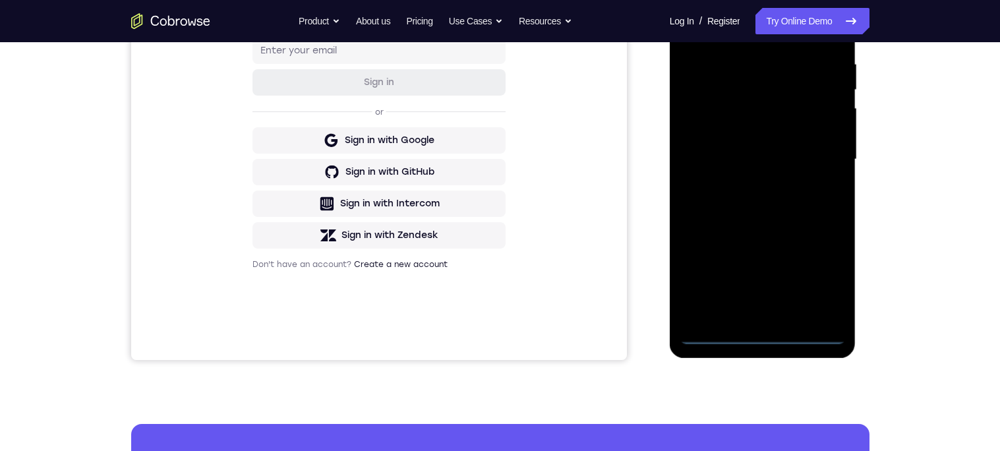
scroll to position [255, 0]
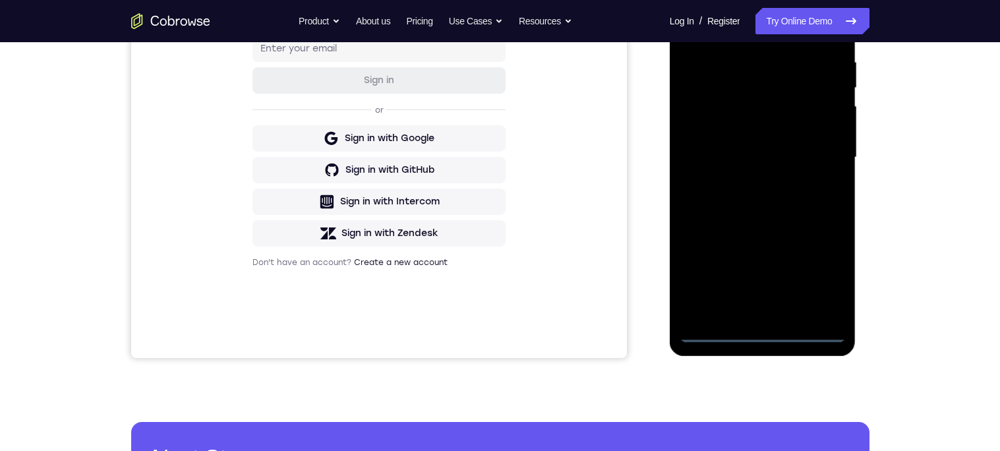
click at [766, 332] on div at bounding box center [763, 157] width 166 height 369
click at [825, 275] on div at bounding box center [763, 157] width 166 height 369
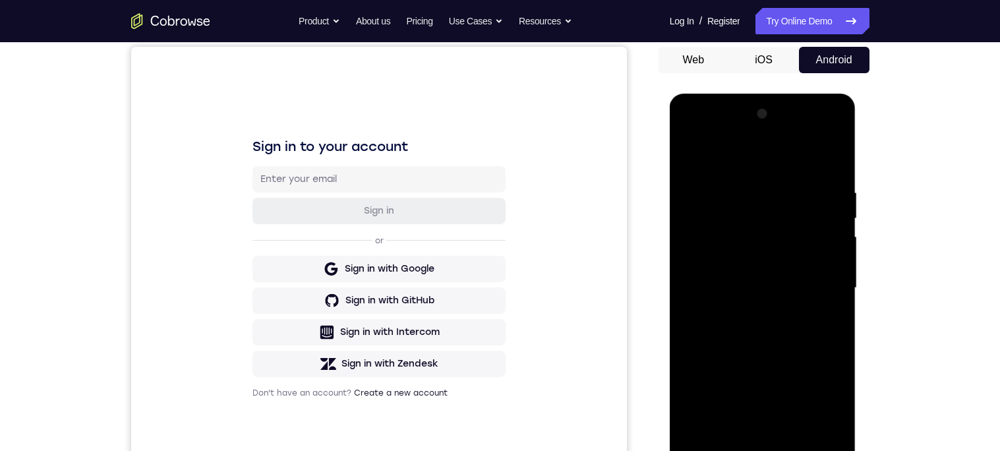
scroll to position [47, 0]
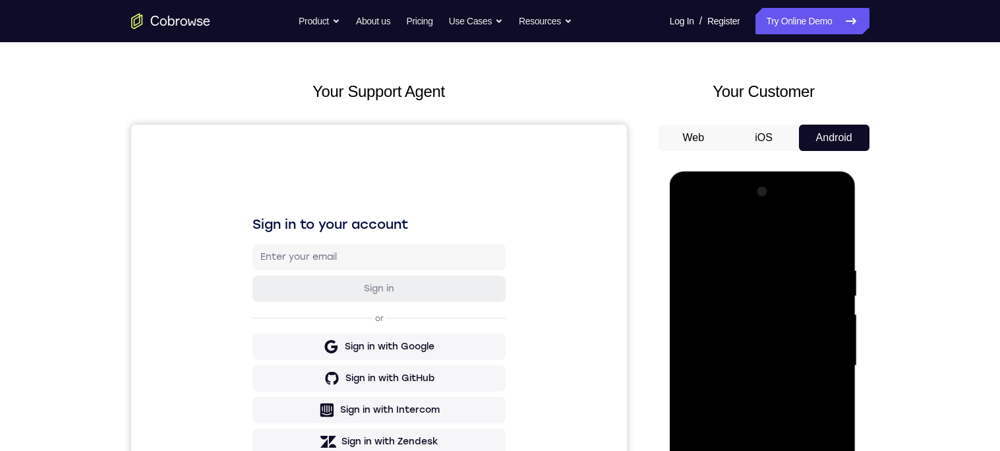
click at [767, 243] on div at bounding box center [763, 365] width 166 height 369
click at [825, 362] on div at bounding box center [763, 365] width 166 height 369
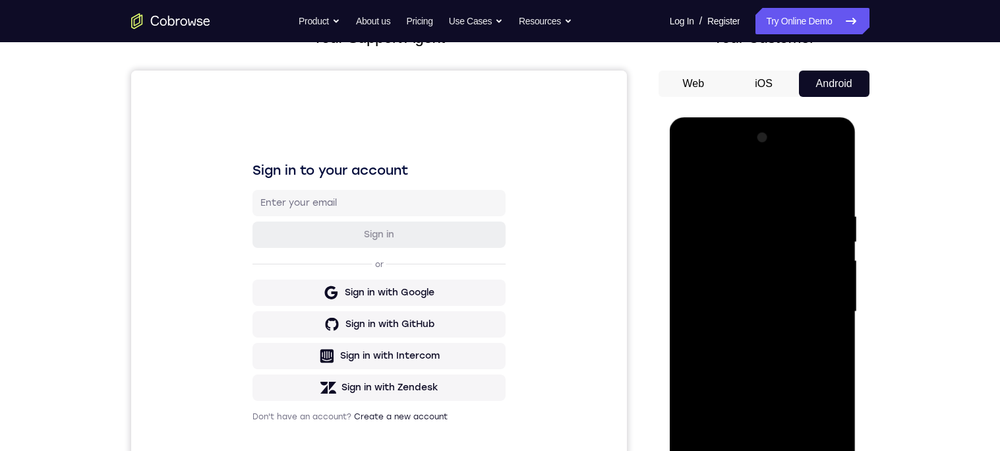
click at [758, 336] on div at bounding box center [763, 311] width 166 height 369
click at [780, 300] on div at bounding box center [763, 311] width 166 height 369
click at [817, 286] on div at bounding box center [763, 311] width 166 height 369
click at [819, 310] on div at bounding box center [763, 311] width 166 height 369
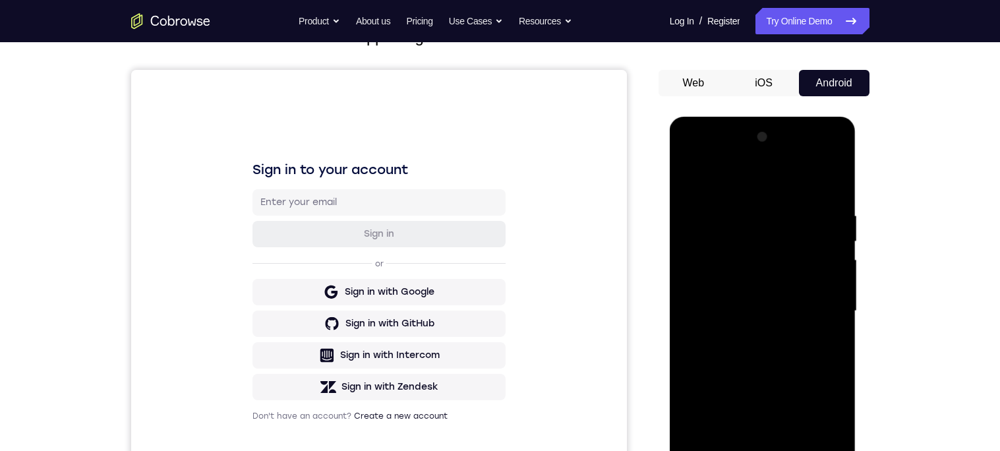
click at [827, 355] on div at bounding box center [763, 311] width 166 height 369
click at [879, 275] on div "Your Support Agent Your Customer Web iOS Android Next Steps We’d be happy to gi…" at bounding box center [500, 376] width 844 height 870
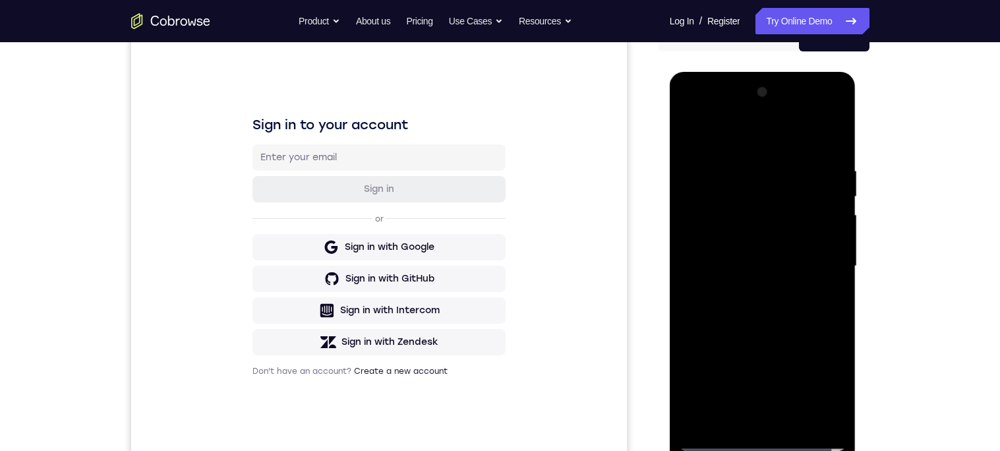
click at [806, 307] on div at bounding box center [763, 266] width 166 height 369
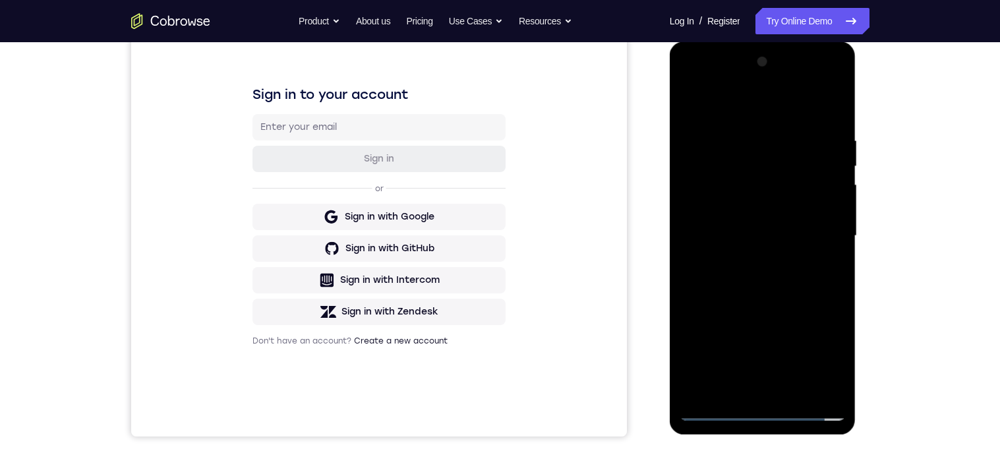
click at [802, 388] on div at bounding box center [763, 235] width 166 height 369
click at [785, 300] on div at bounding box center [763, 234] width 166 height 369
click at [724, 190] on div at bounding box center [763, 234] width 166 height 369
click at [729, 288] on div at bounding box center [763, 234] width 166 height 369
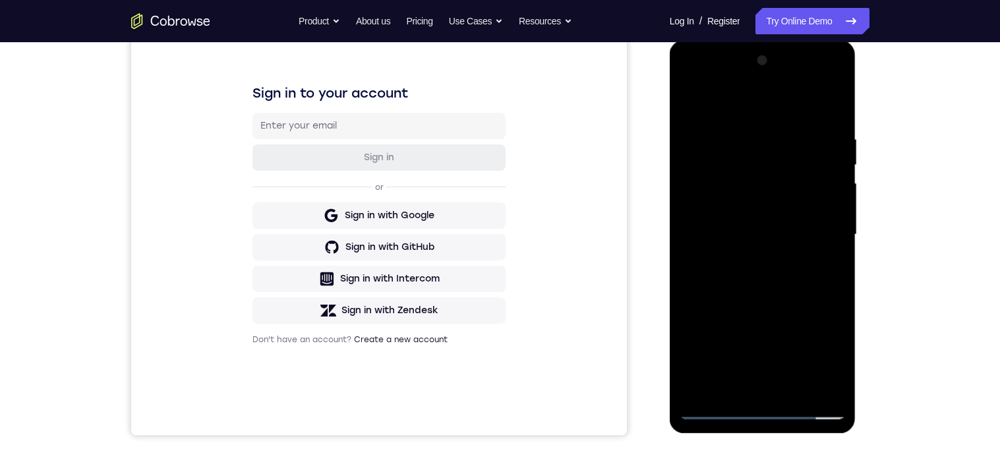
click at [786, 290] on div at bounding box center [763, 234] width 166 height 369
click at [831, 267] on div at bounding box center [763, 234] width 166 height 369
click at [833, 272] on div at bounding box center [763, 234] width 166 height 369
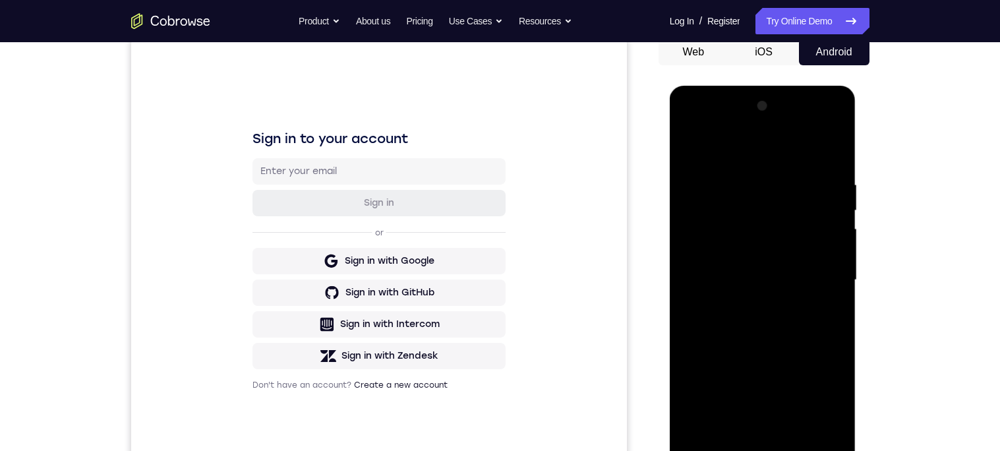
scroll to position [120, 0]
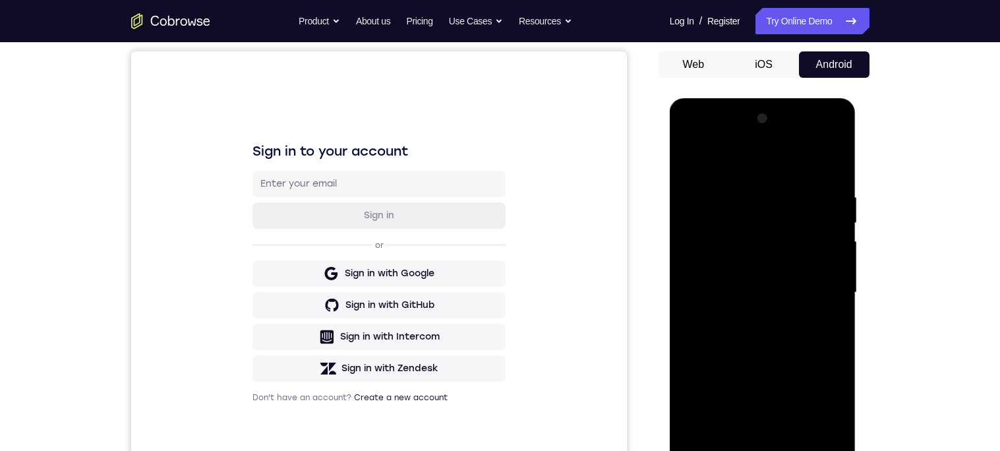
click at [690, 156] on div at bounding box center [763, 292] width 166 height 369
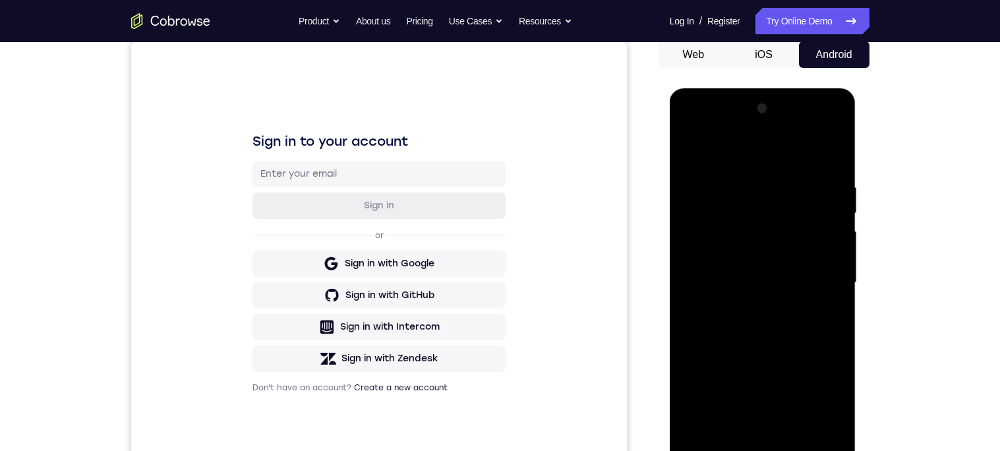
click at [697, 148] on div at bounding box center [763, 282] width 166 height 369
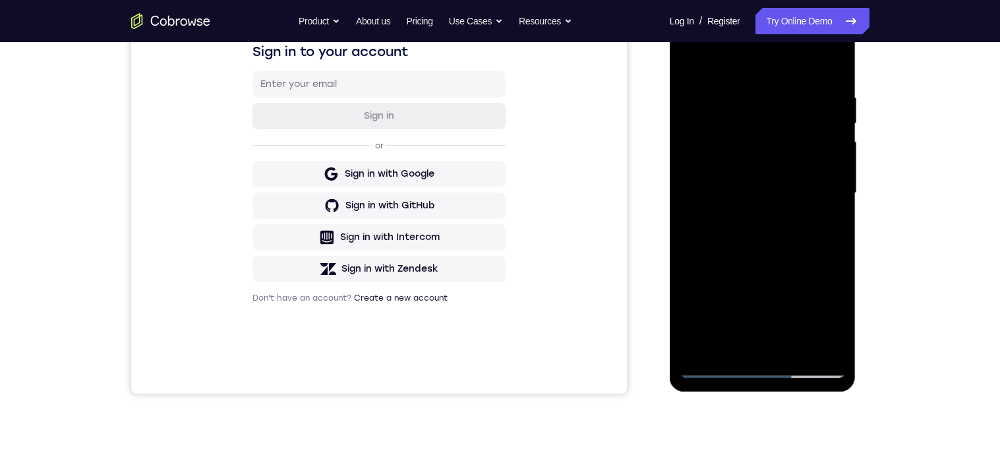
scroll to position [263, 0]
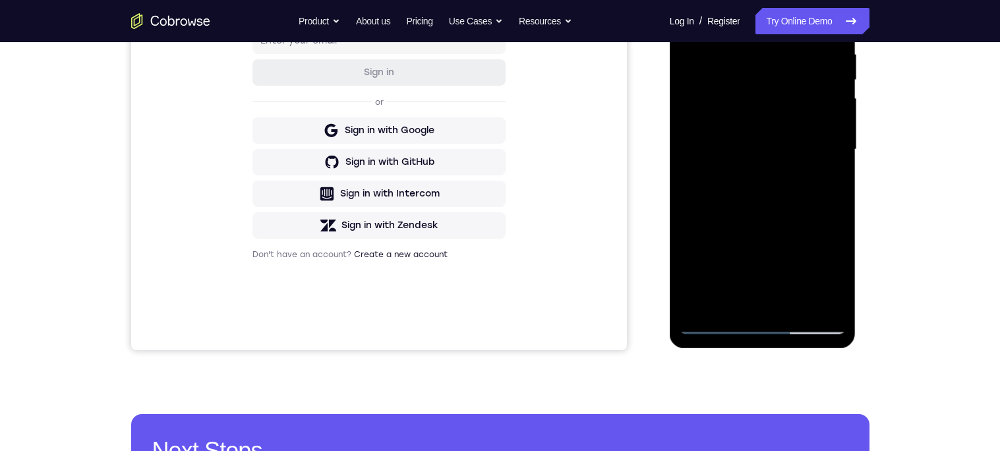
click at [736, 304] on div at bounding box center [763, 149] width 166 height 369
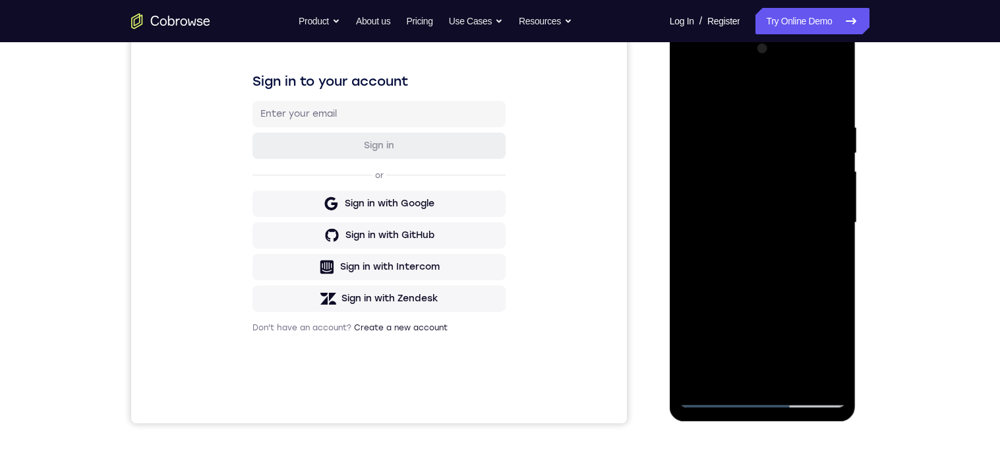
scroll to position [144, 0]
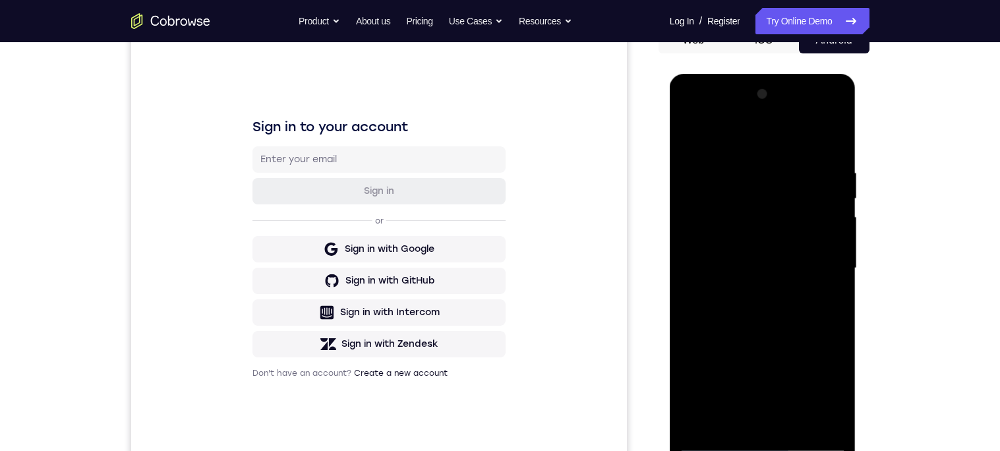
click at [707, 131] on div at bounding box center [763, 268] width 166 height 369
click at [817, 208] on div at bounding box center [763, 268] width 166 height 369
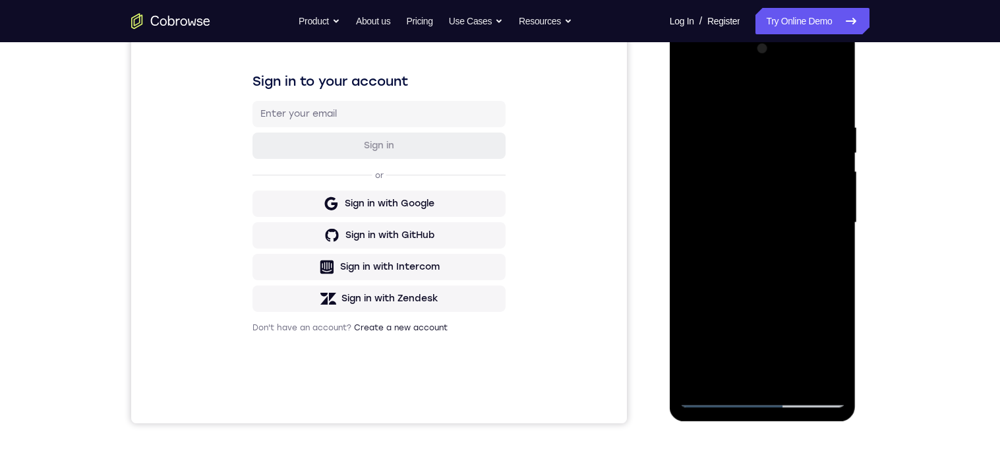
scroll to position [206, 0]
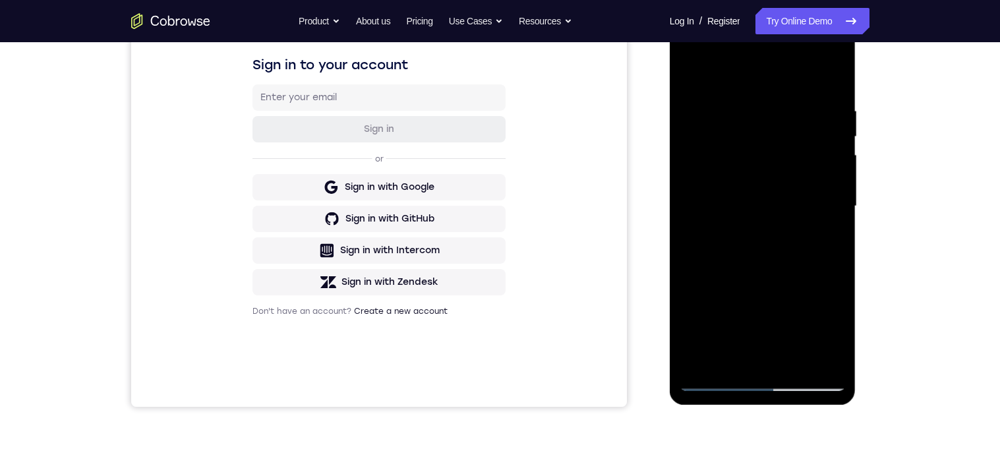
click at [802, 359] on div at bounding box center [763, 206] width 166 height 369
click at [779, 171] on div at bounding box center [763, 206] width 166 height 369
click at [833, 239] on div at bounding box center [763, 206] width 166 height 369
click at [829, 238] on div at bounding box center [763, 206] width 166 height 369
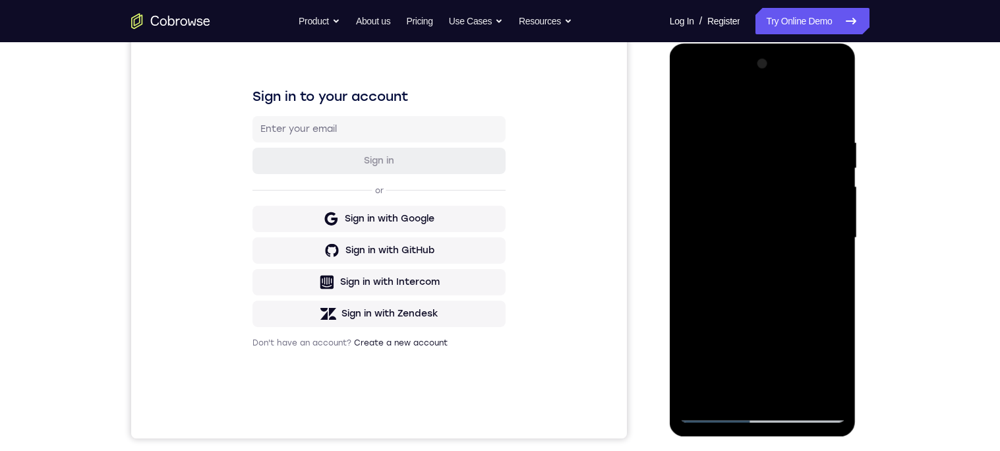
scroll to position [149, 0]
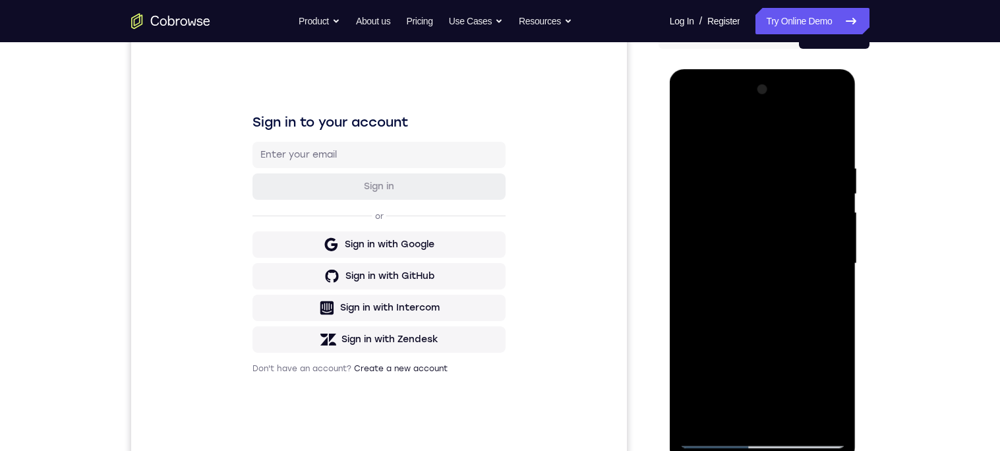
click at [687, 130] on div at bounding box center [763, 263] width 166 height 369
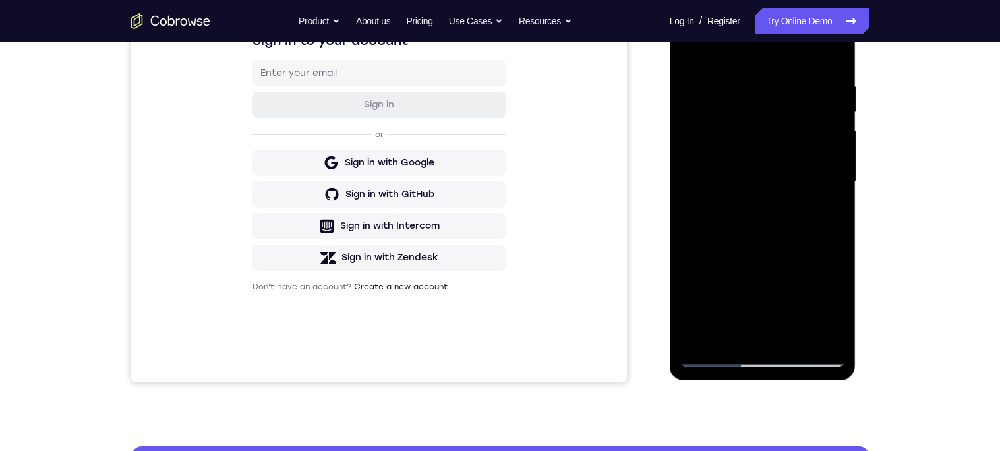
scroll to position [184, 0]
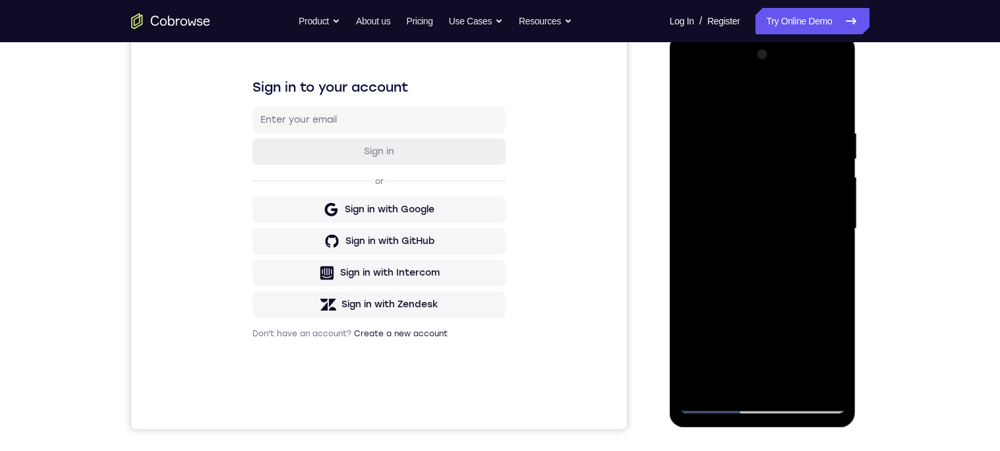
click at [697, 132] on div at bounding box center [763, 228] width 166 height 369
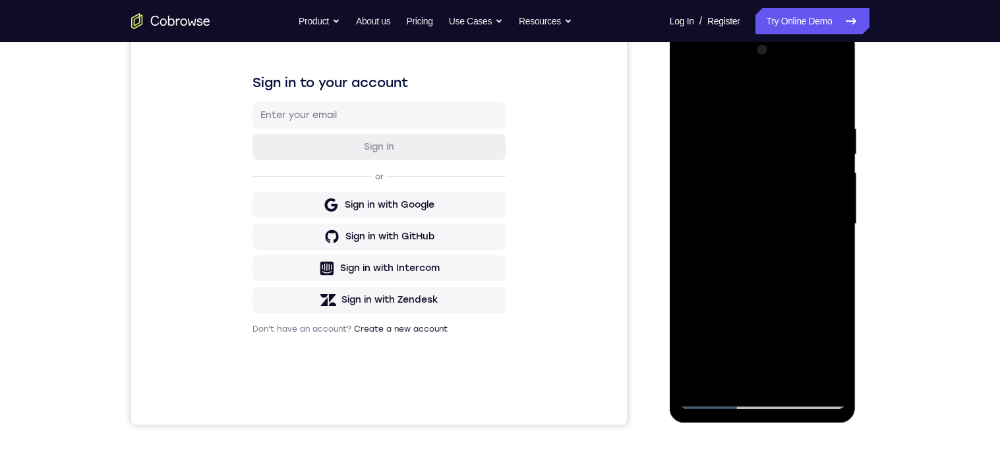
click at [763, 142] on div at bounding box center [763, 224] width 166 height 369
click at [734, 374] on div at bounding box center [763, 224] width 166 height 369
click at [783, 312] on div at bounding box center [763, 224] width 166 height 369
click at [781, 318] on div at bounding box center [763, 224] width 166 height 369
click at [798, 181] on div at bounding box center [763, 224] width 166 height 369
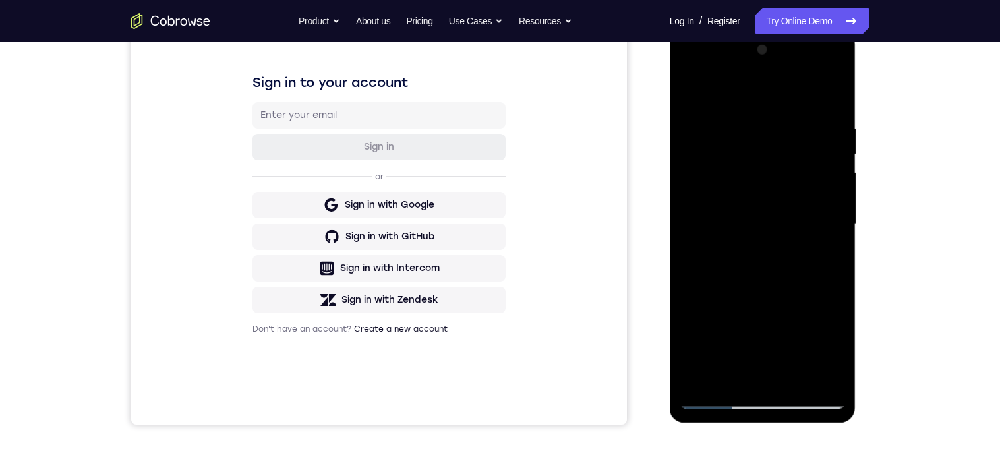
scroll to position [88, 0]
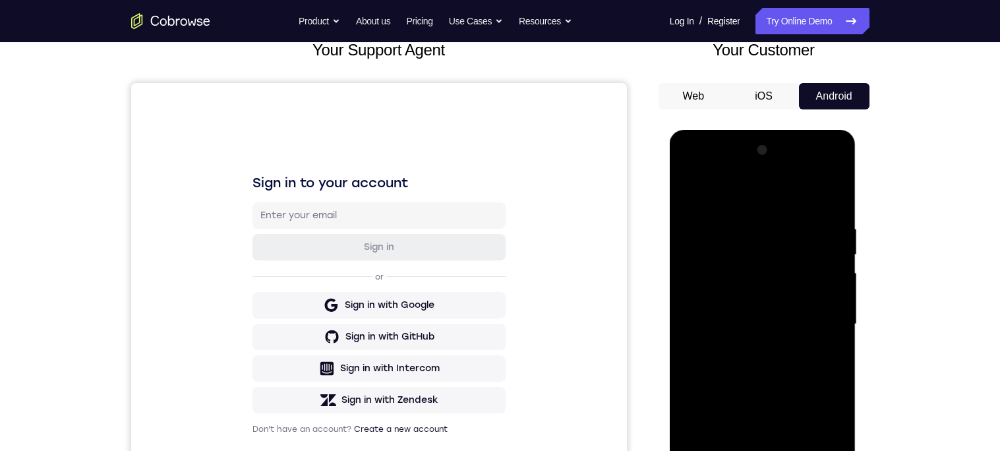
click at [836, 194] on div at bounding box center [763, 324] width 166 height 369
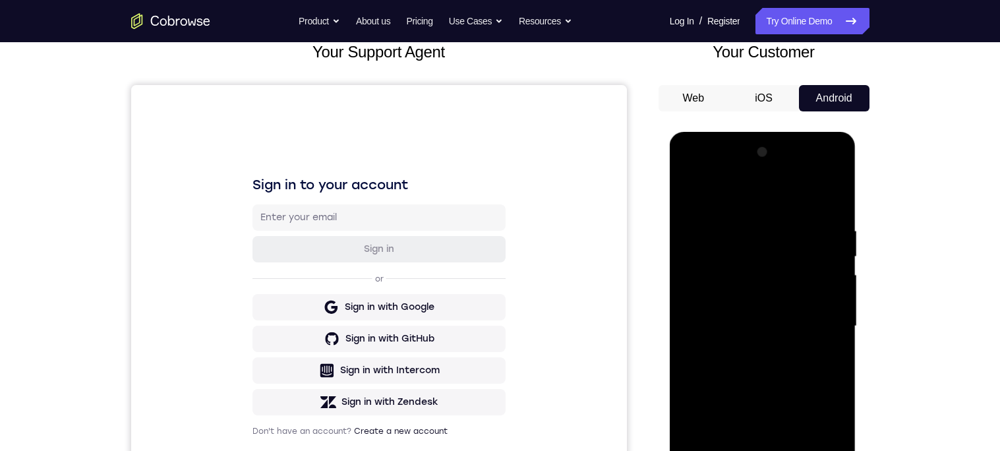
click at [836, 200] on div at bounding box center [763, 326] width 166 height 369
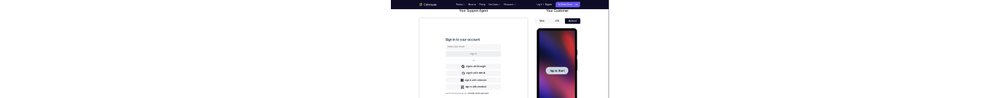
scroll to position [0, 0]
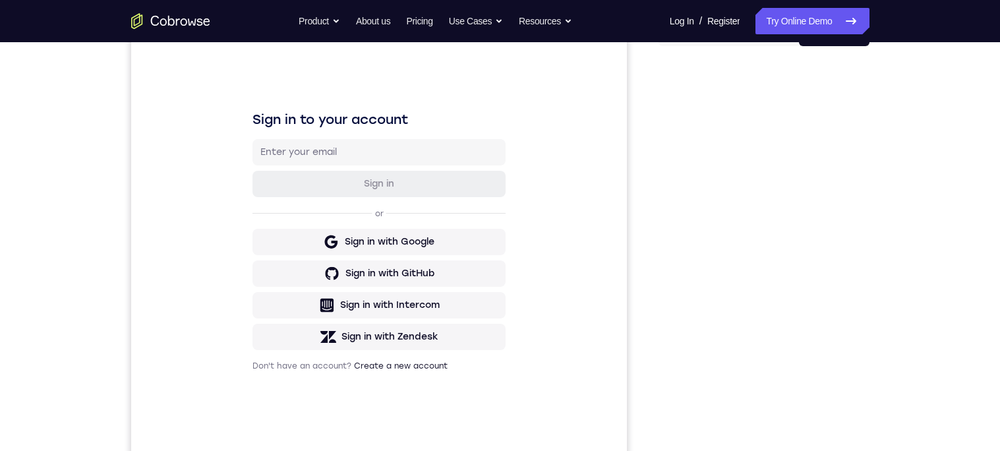
scroll to position [134, 0]
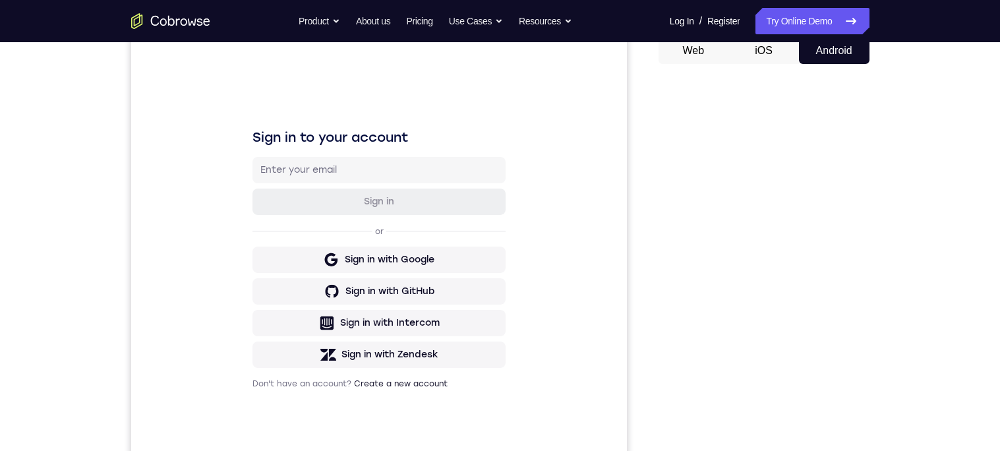
click at [891, 229] on div "Your Support Agent Your Customer Web iOS Android Next Steps We’d be happy to gi…" at bounding box center [500, 343] width 844 height 870
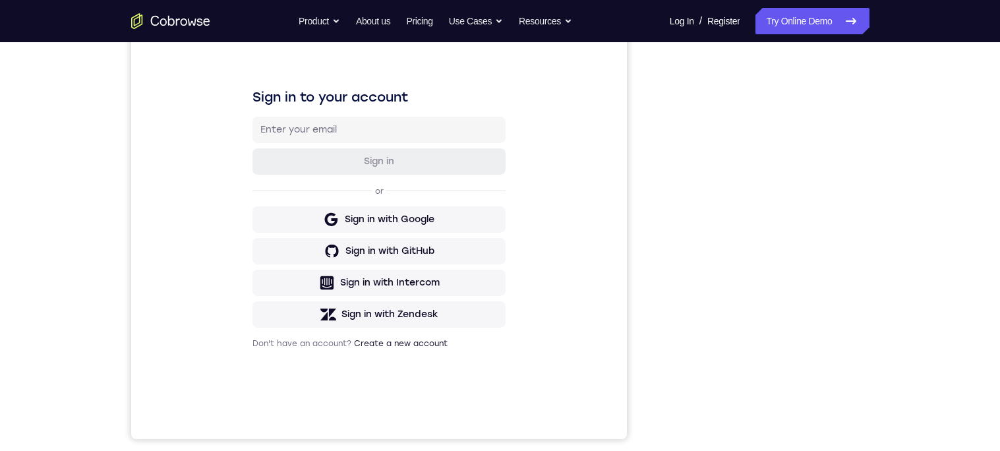
scroll to position [173, 0]
click at [405, 228] on button "Sign in with Google" at bounding box center [378, 220] width 253 height 26
click at [399, 216] on div "Sign in with Google" at bounding box center [389, 220] width 90 height 13
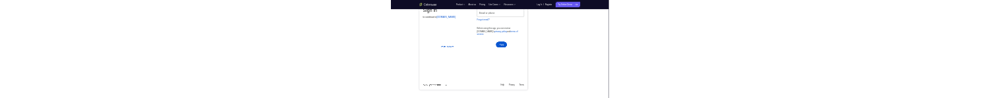
scroll to position [0, 0]
